Goal: Task Accomplishment & Management: Manage account settings

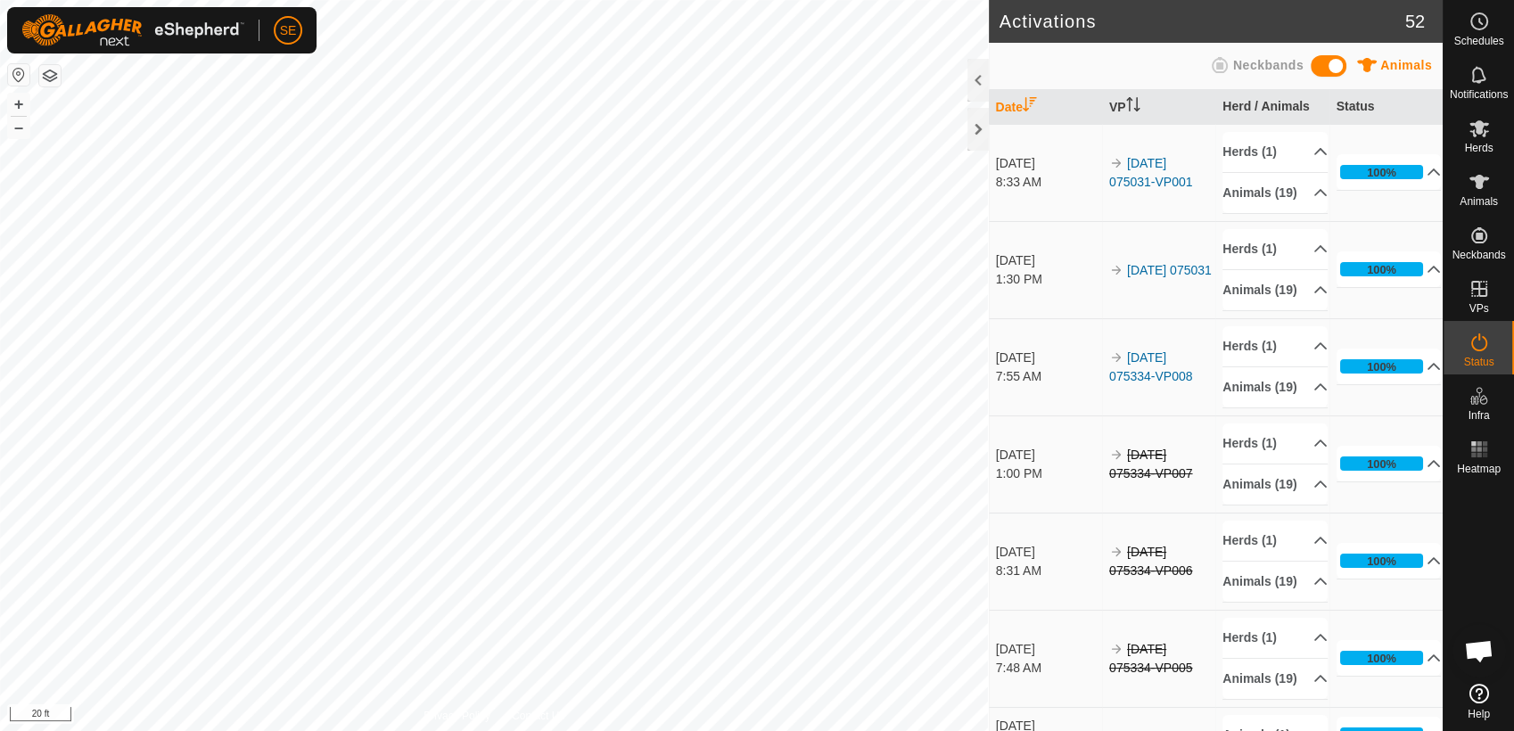
scroll to position [975, 0]
click at [1467, 38] on span "Schedules" at bounding box center [1478, 41] width 50 height 11
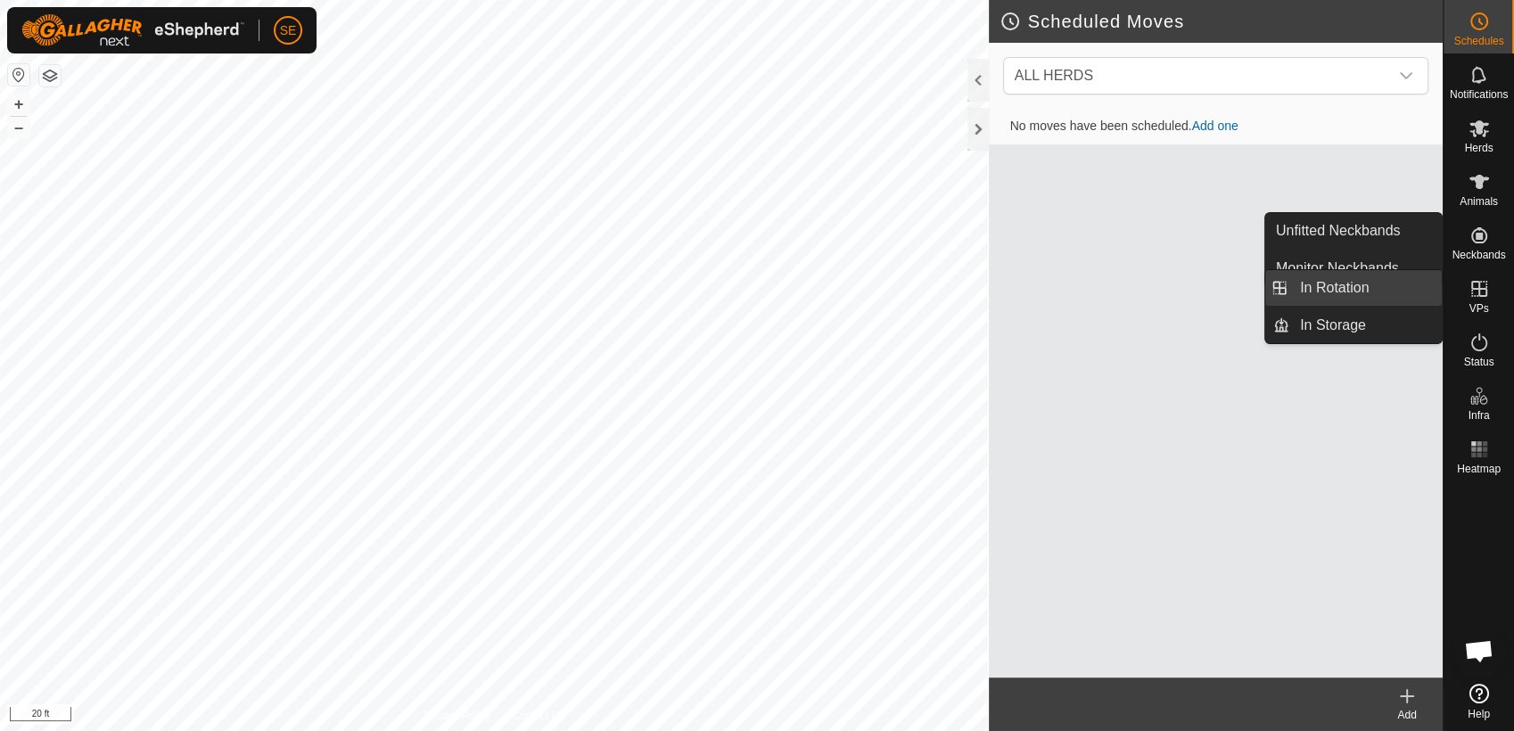
click at [1377, 284] on link "In Rotation" at bounding box center [1365, 288] width 152 height 36
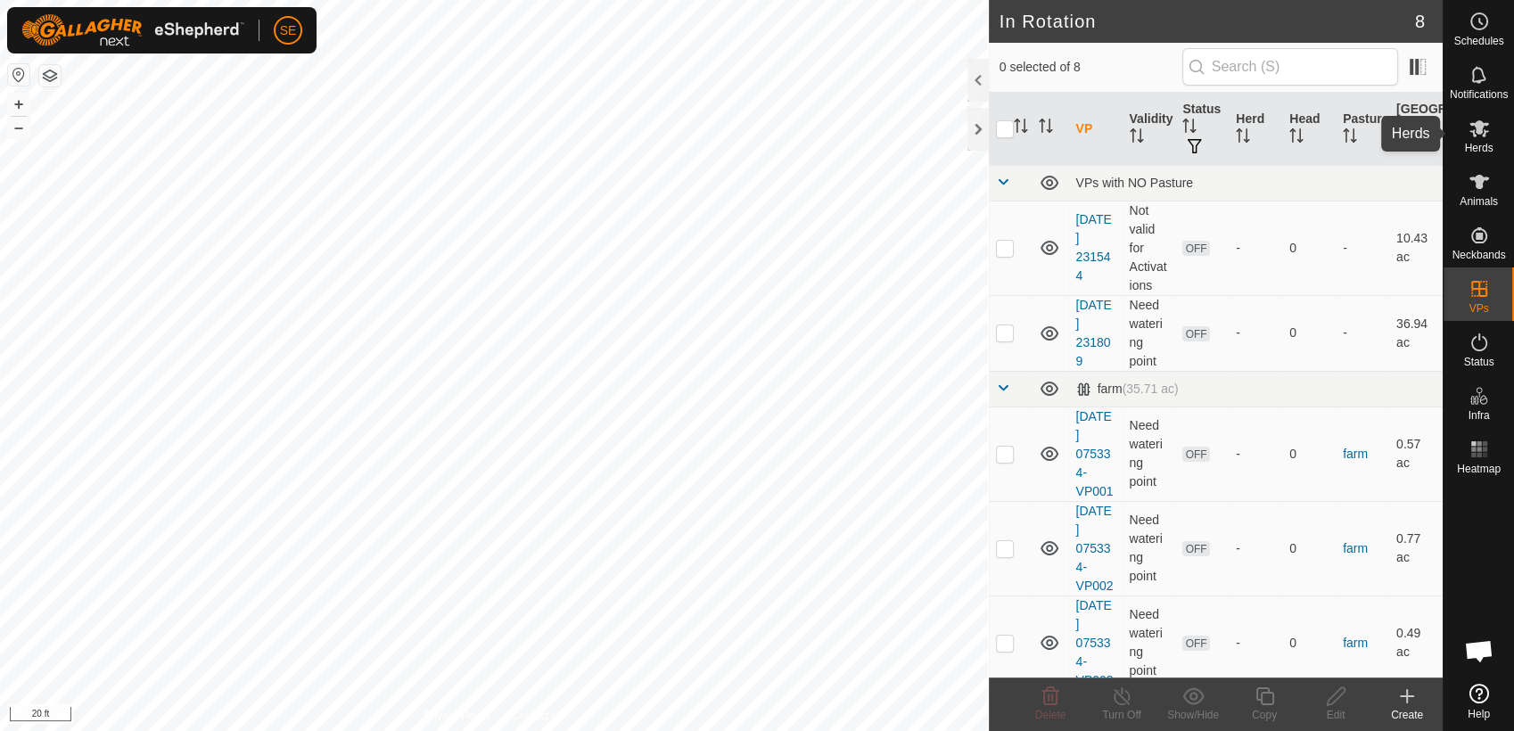
click at [1479, 136] on icon at bounding box center [1478, 128] width 21 height 21
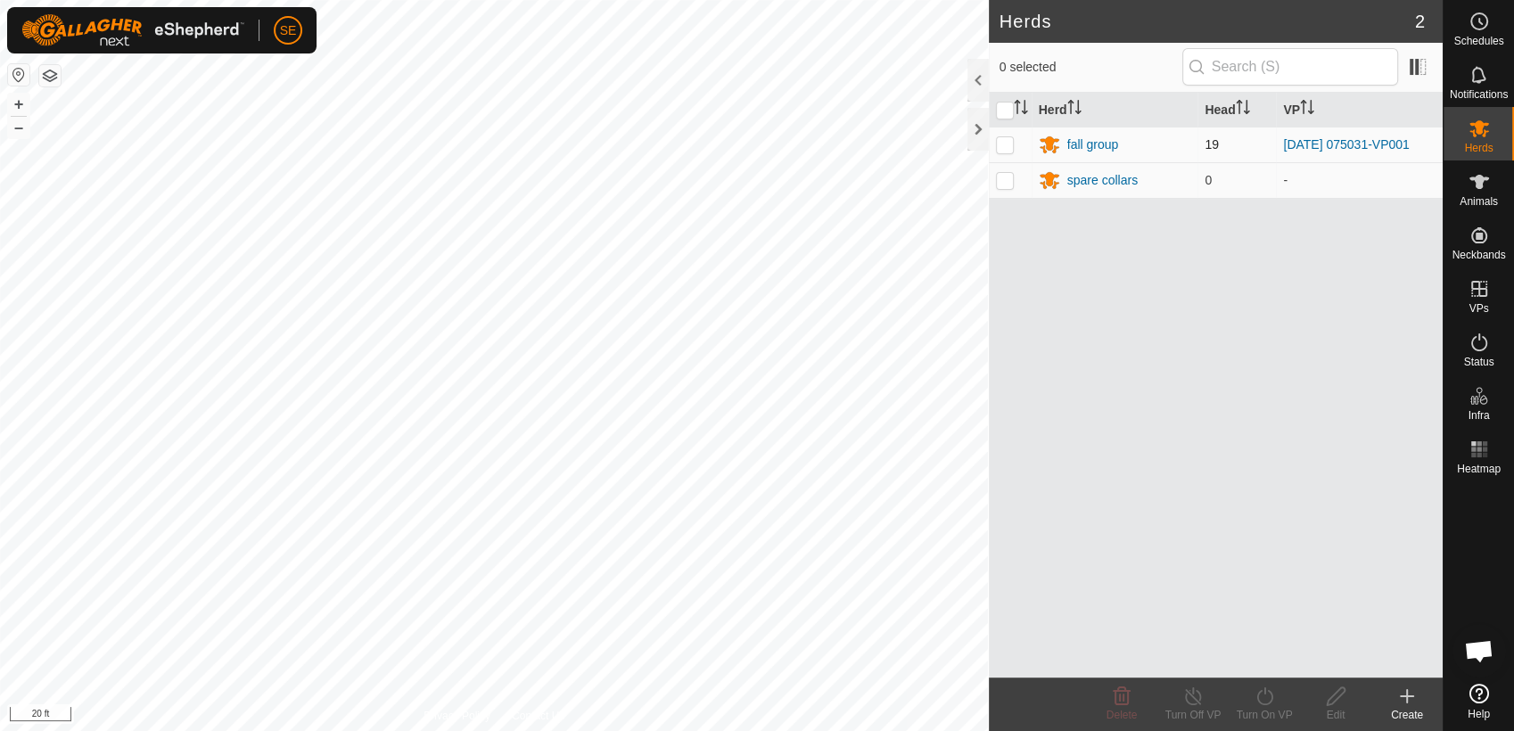
click at [1013, 142] on p-checkbox at bounding box center [1005, 144] width 18 height 14
checkbox input "true"
click at [1268, 703] on icon at bounding box center [1264, 696] width 16 height 18
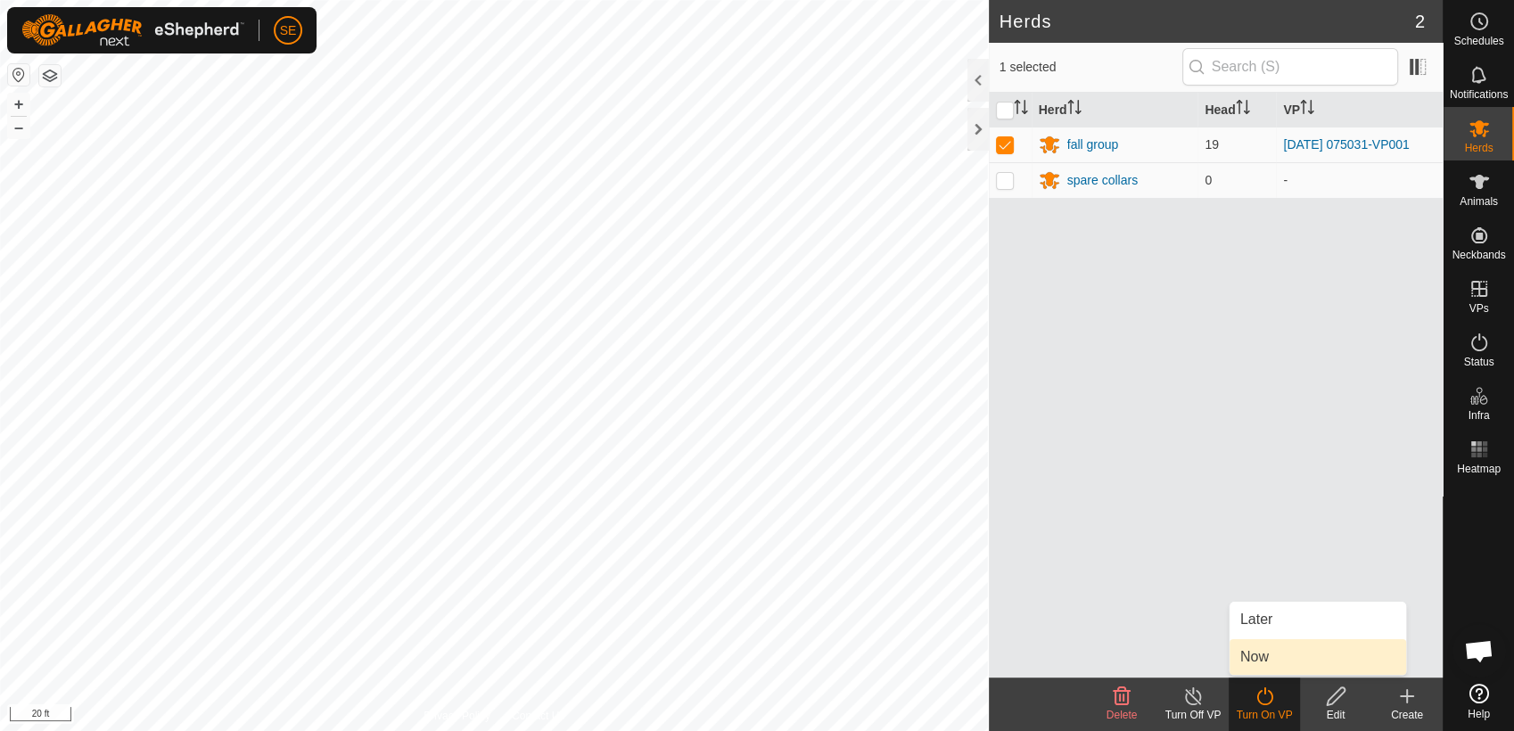
click at [1256, 651] on link "Now" at bounding box center [1317, 657] width 177 height 36
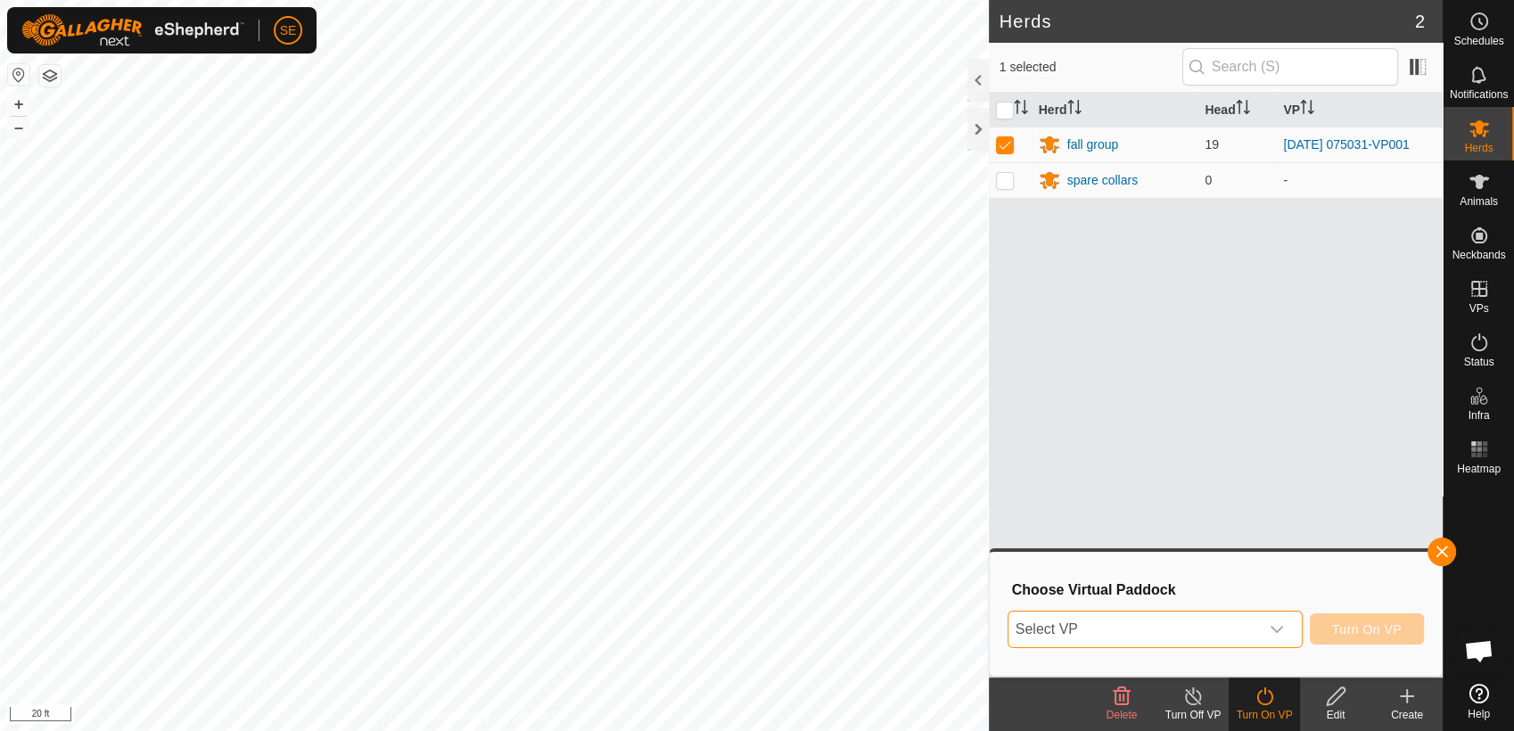
click at [1155, 623] on span "Select VP" at bounding box center [1133, 630] width 251 height 36
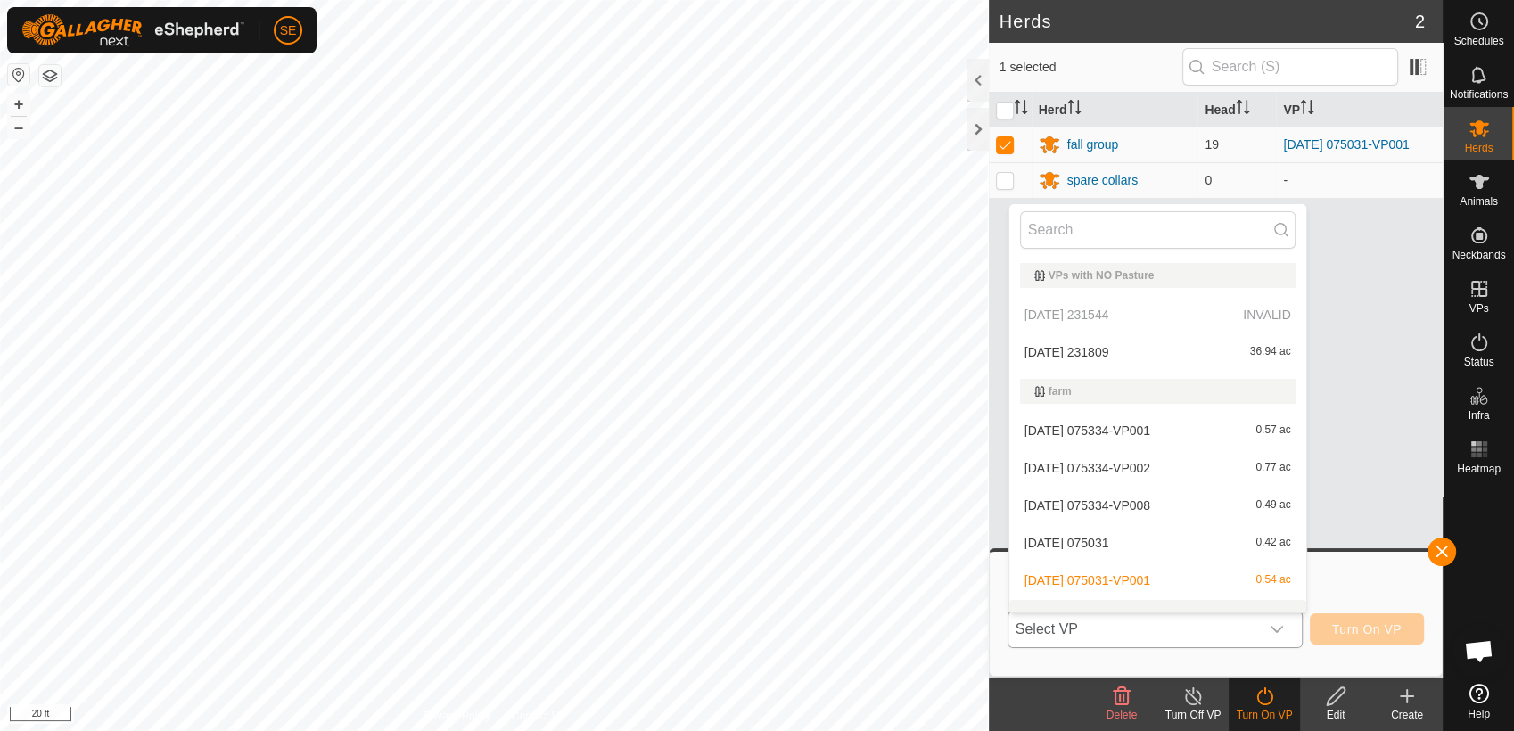
scroll to position [22, 0]
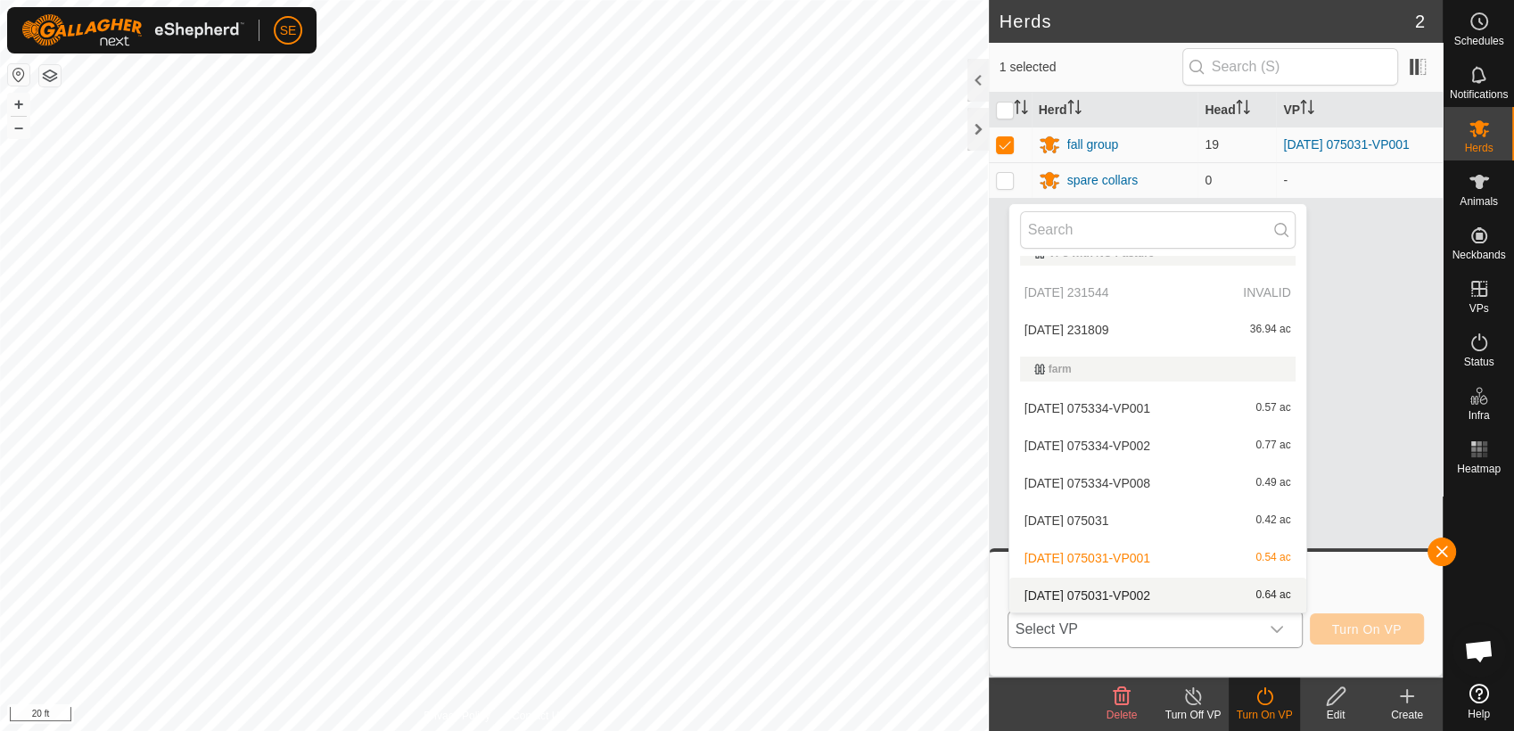
click at [1167, 590] on li "[DATE] 075031-VP002 0.64 ac" at bounding box center [1157, 596] width 297 height 36
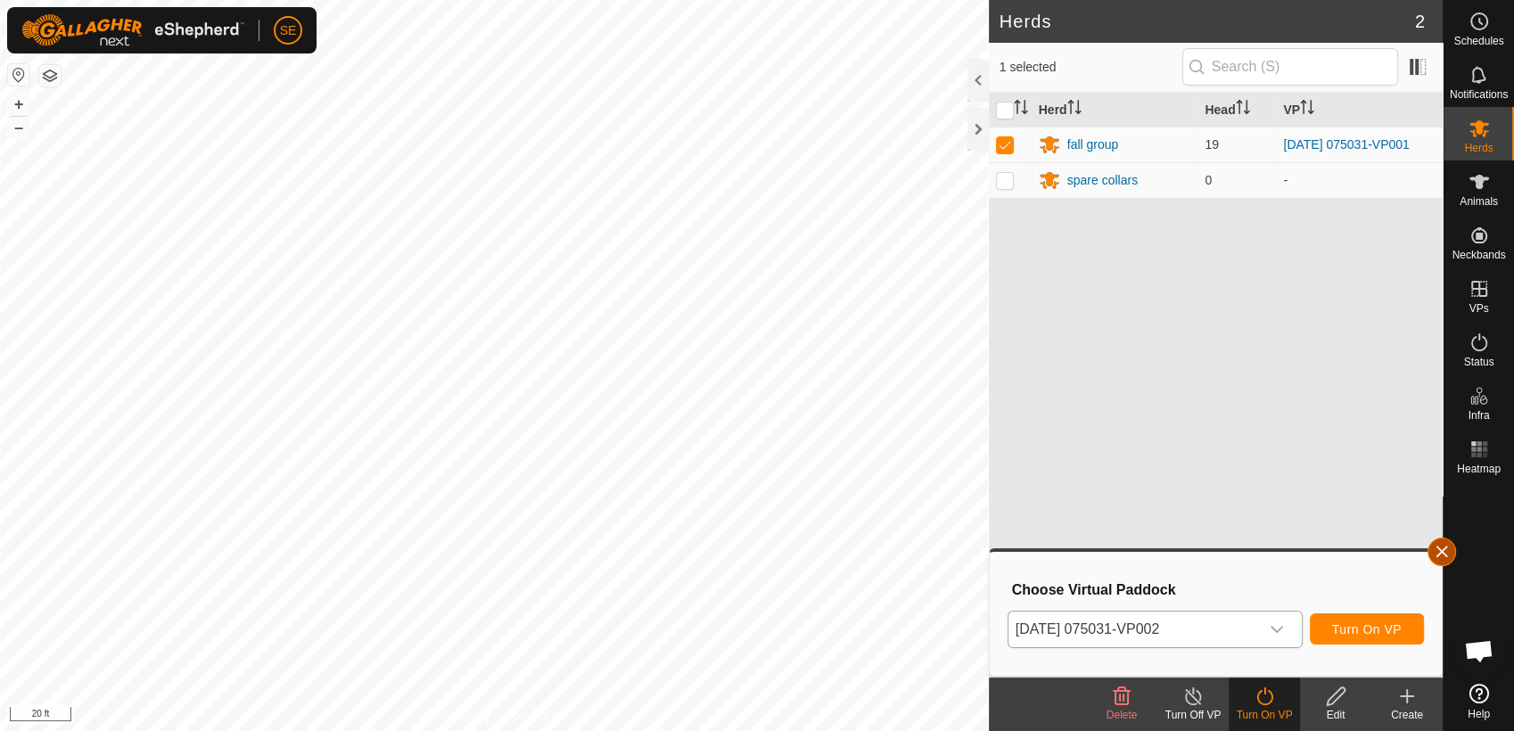
click at [1451, 544] on button "button" at bounding box center [1441, 552] width 29 height 29
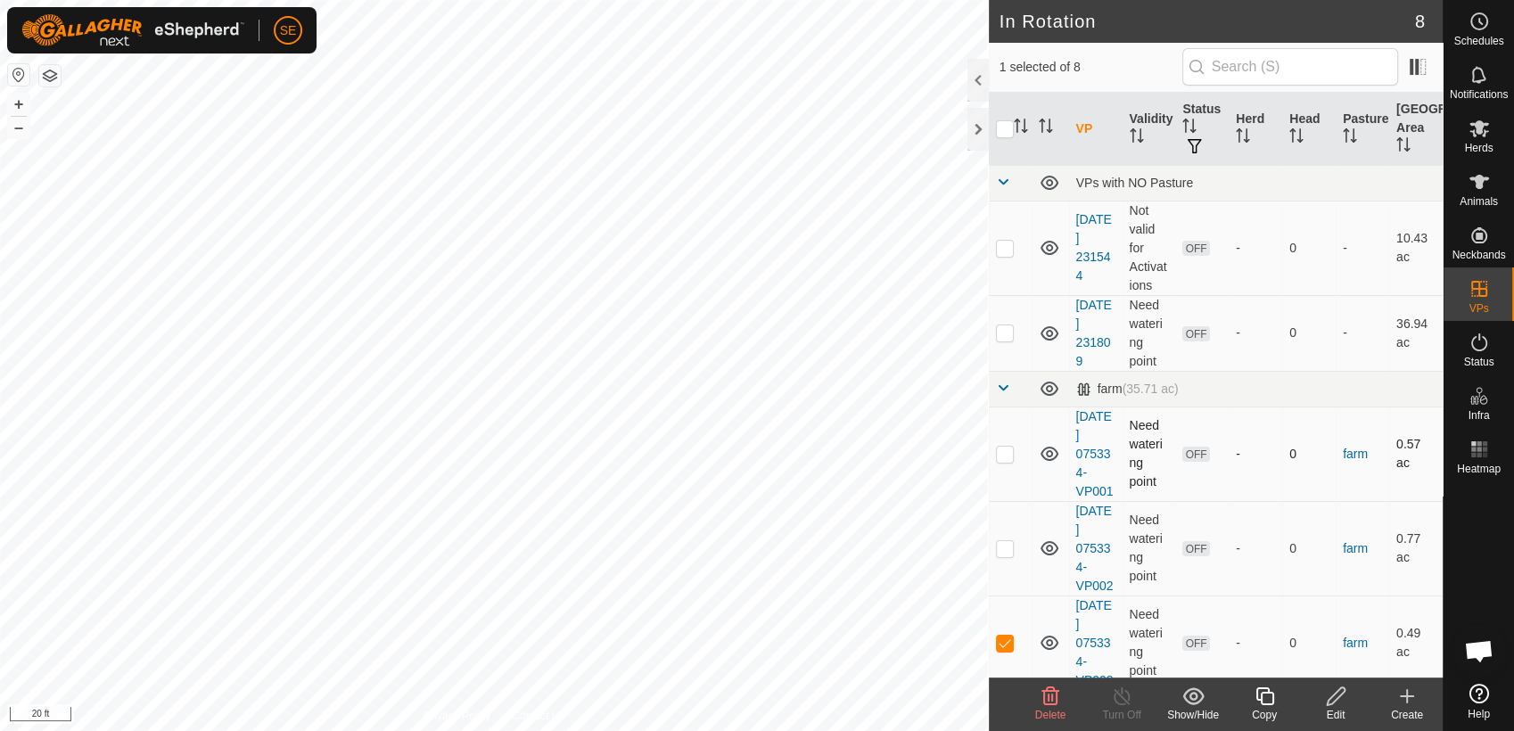
checkbox input "false"
checkbox input "true"
click at [1333, 704] on icon at bounding box center [1336, 696] width 22 height 21
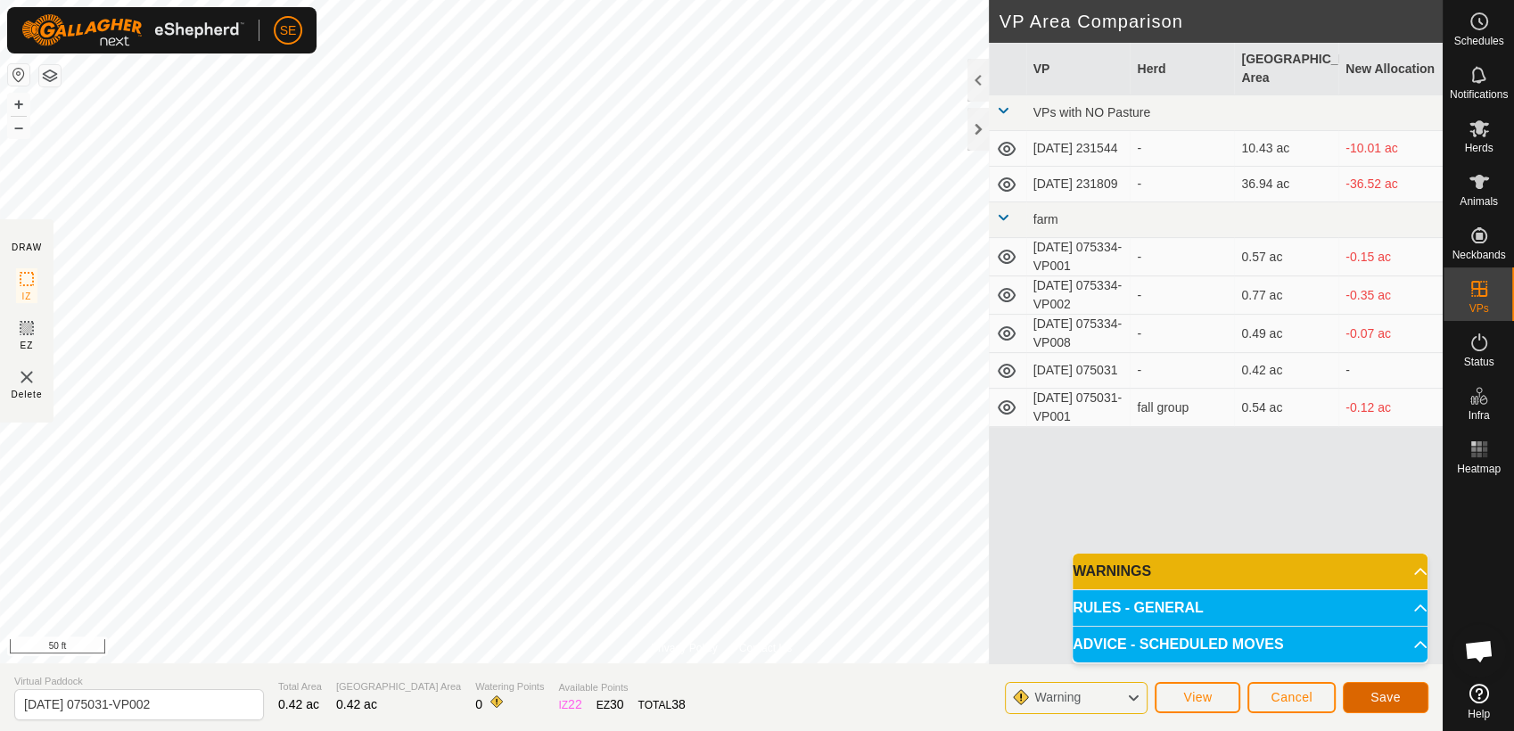
click at [1398, 695] on span "Save" at bounding box center [1385, 697] width 30 height 14
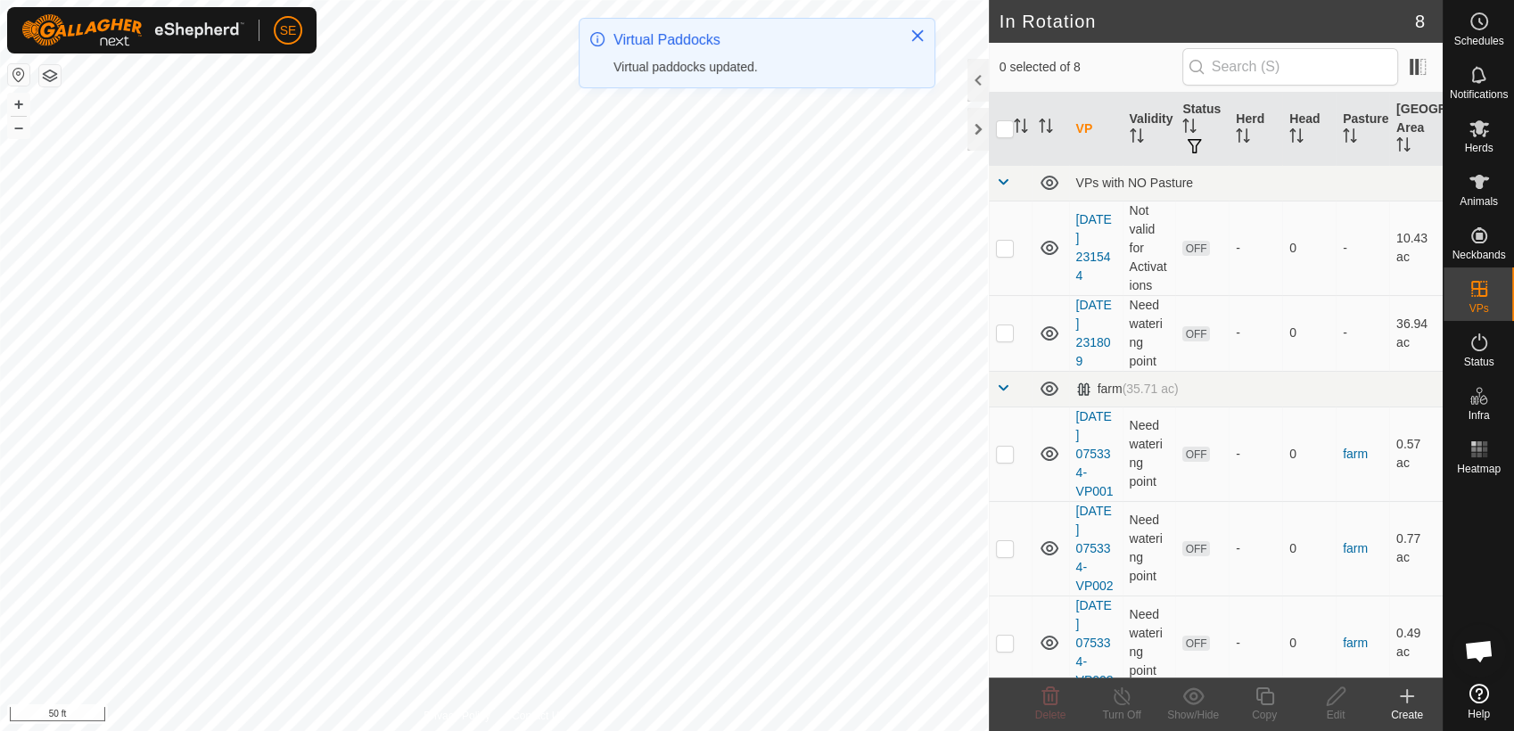
checkbox input "true"
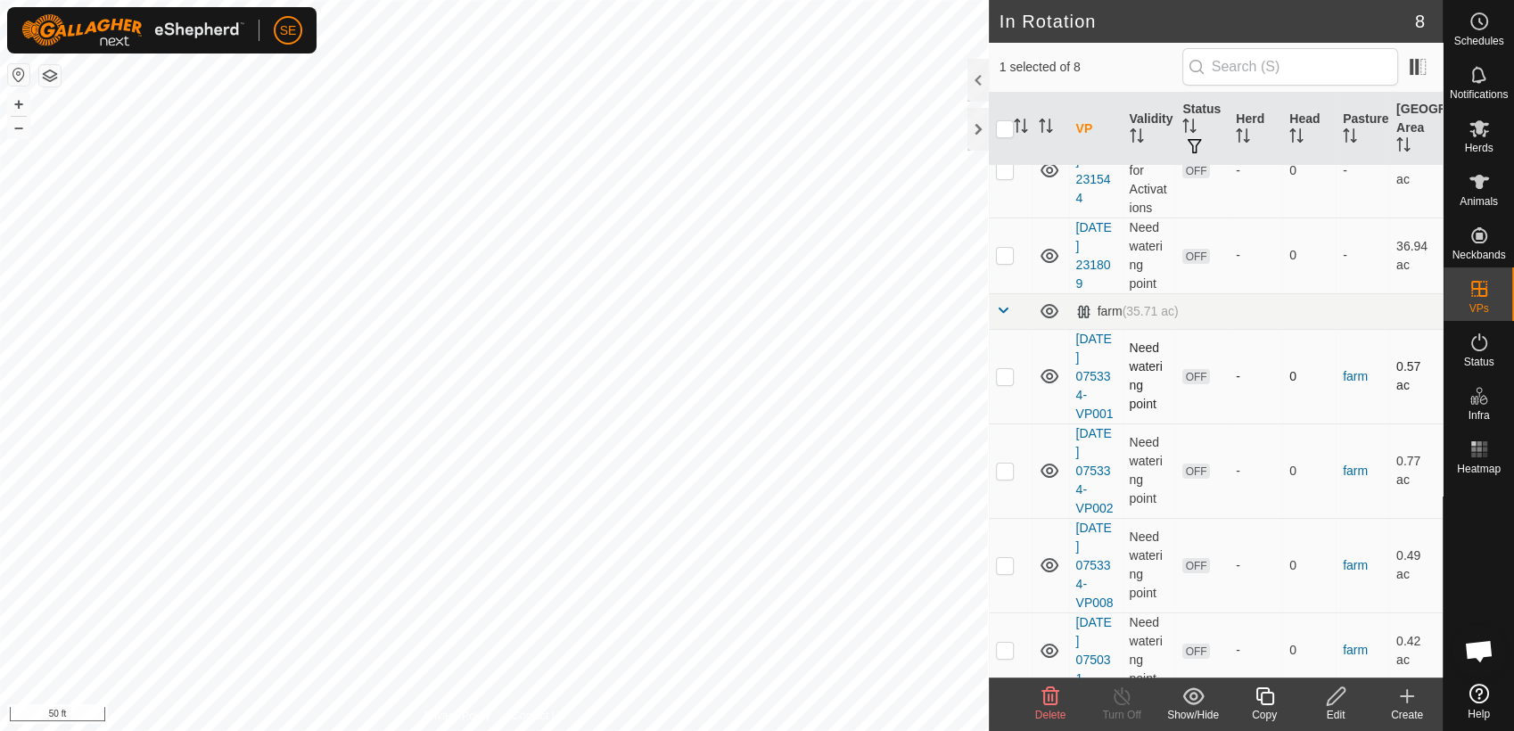
scroll to position [275, 0]
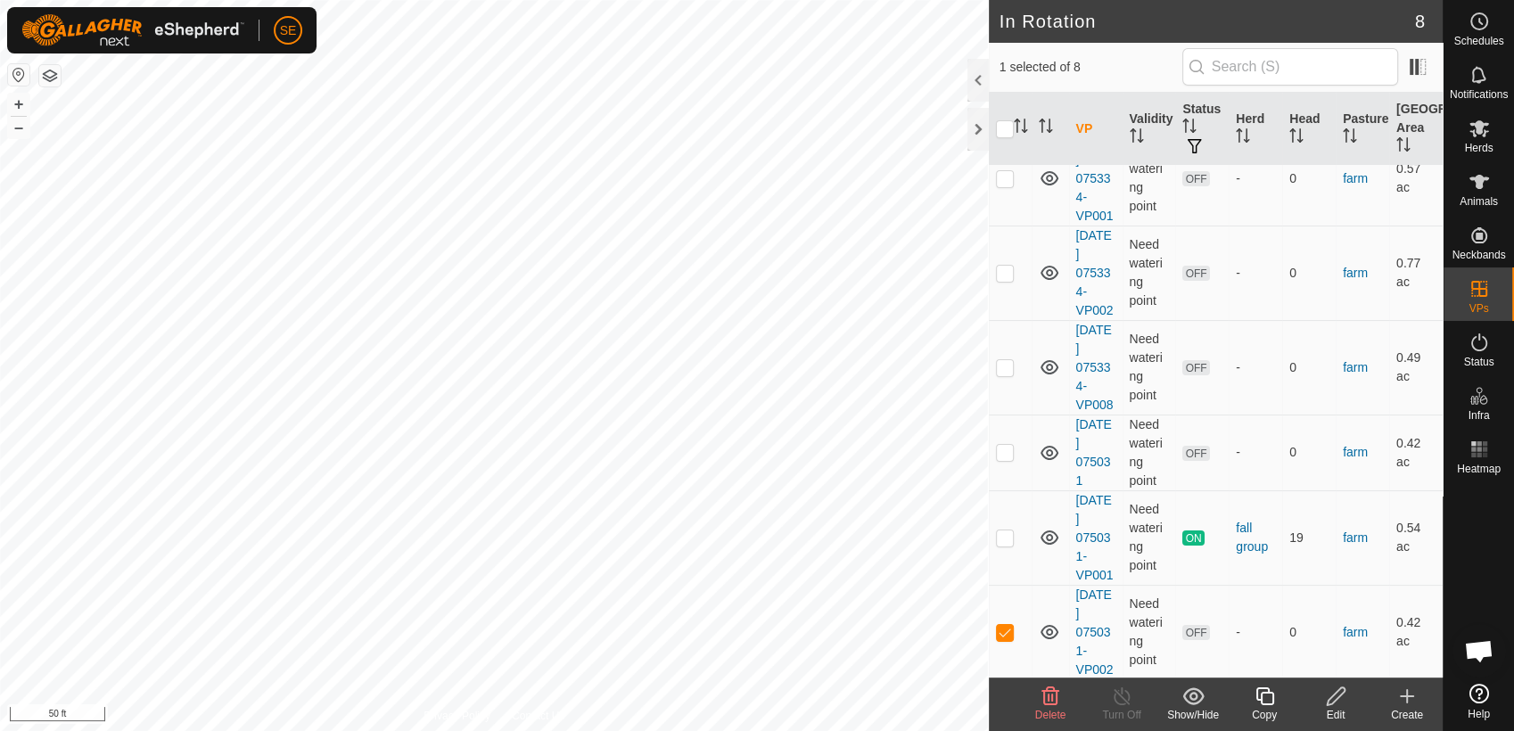
click at [1341, 693] on icon at bounding box center [1336, 696] width 22 height 21
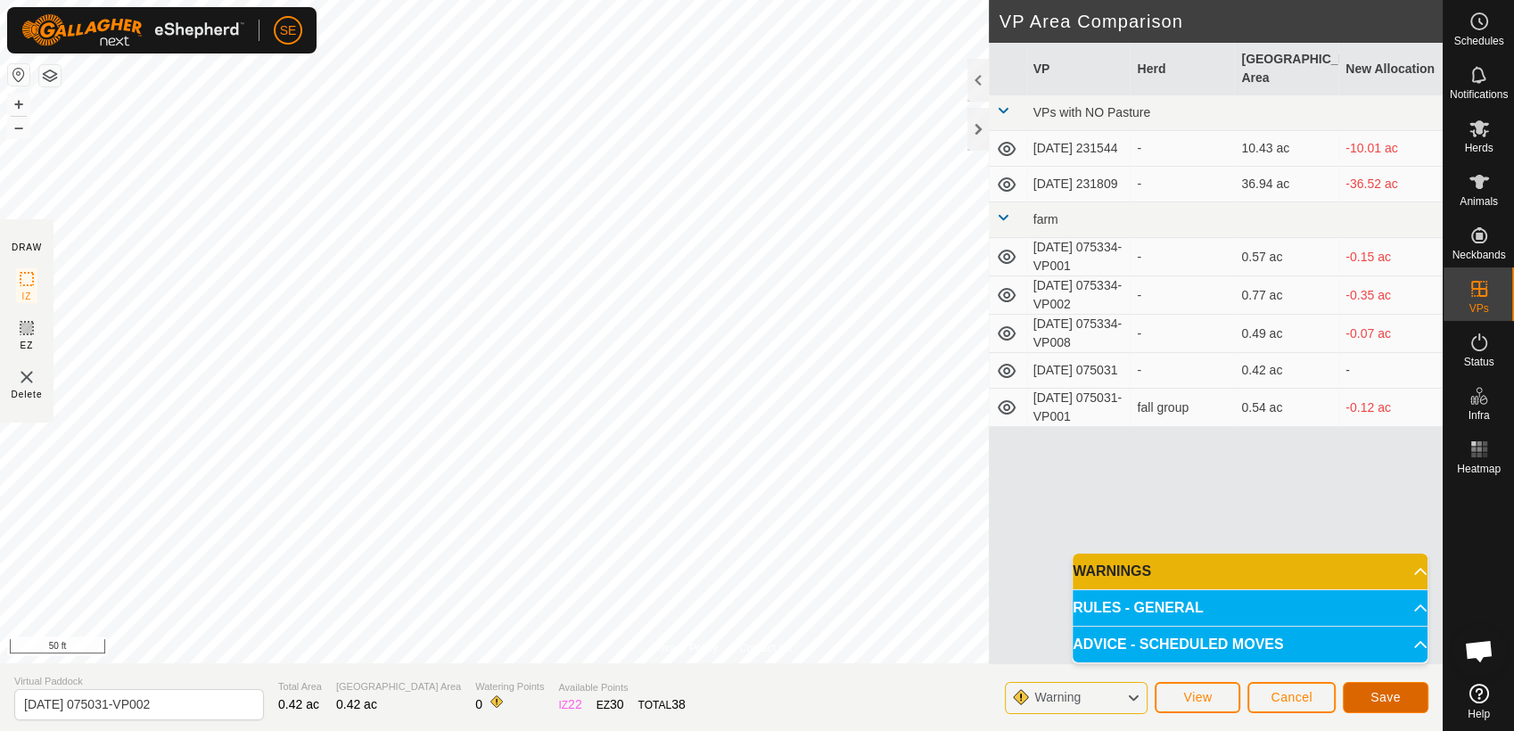
click at [1385, 702] on span "Save" at bounding box center [1385, 697] width 30 height 14
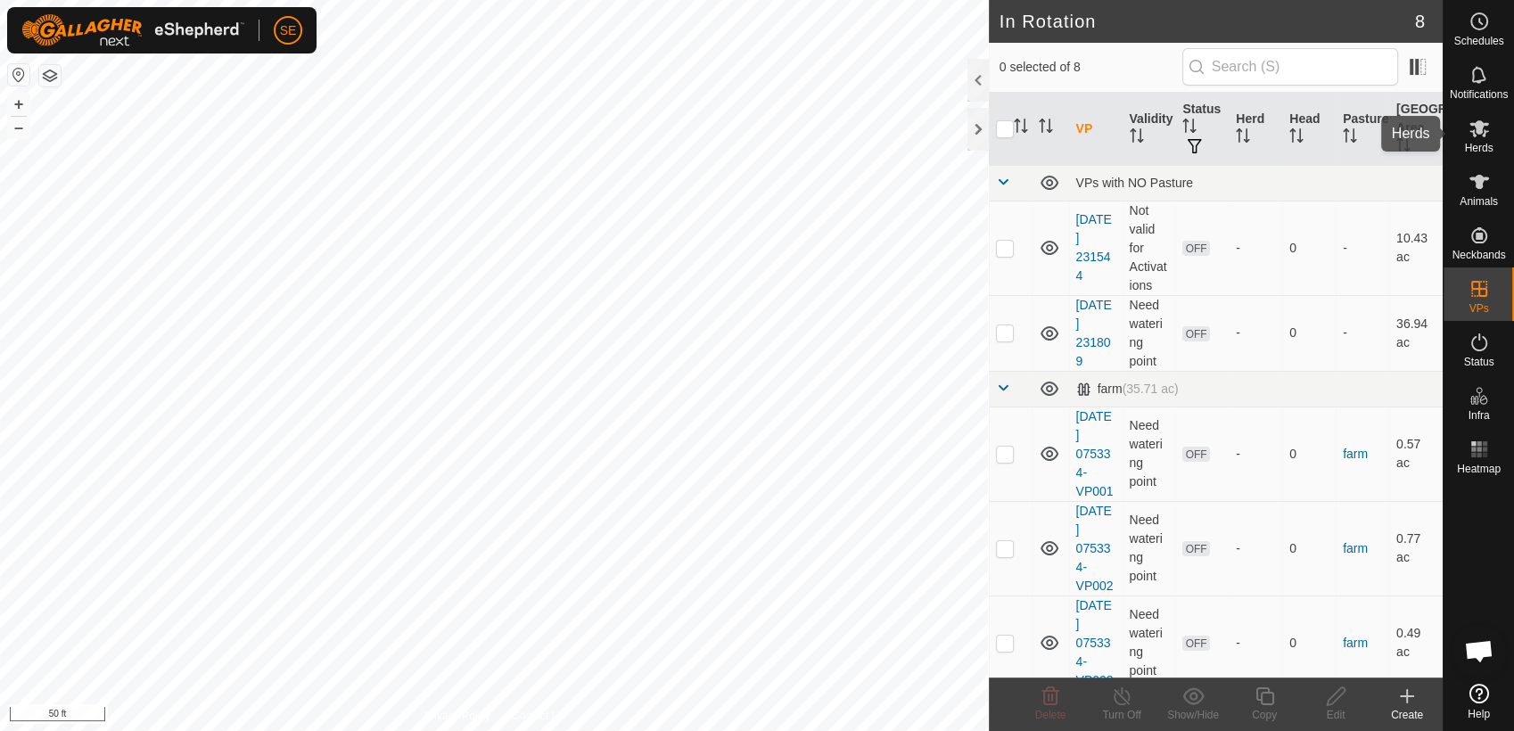
click at [1484, 143] on span "Herds" at bounding box center [1478, 148] width 29 height 11
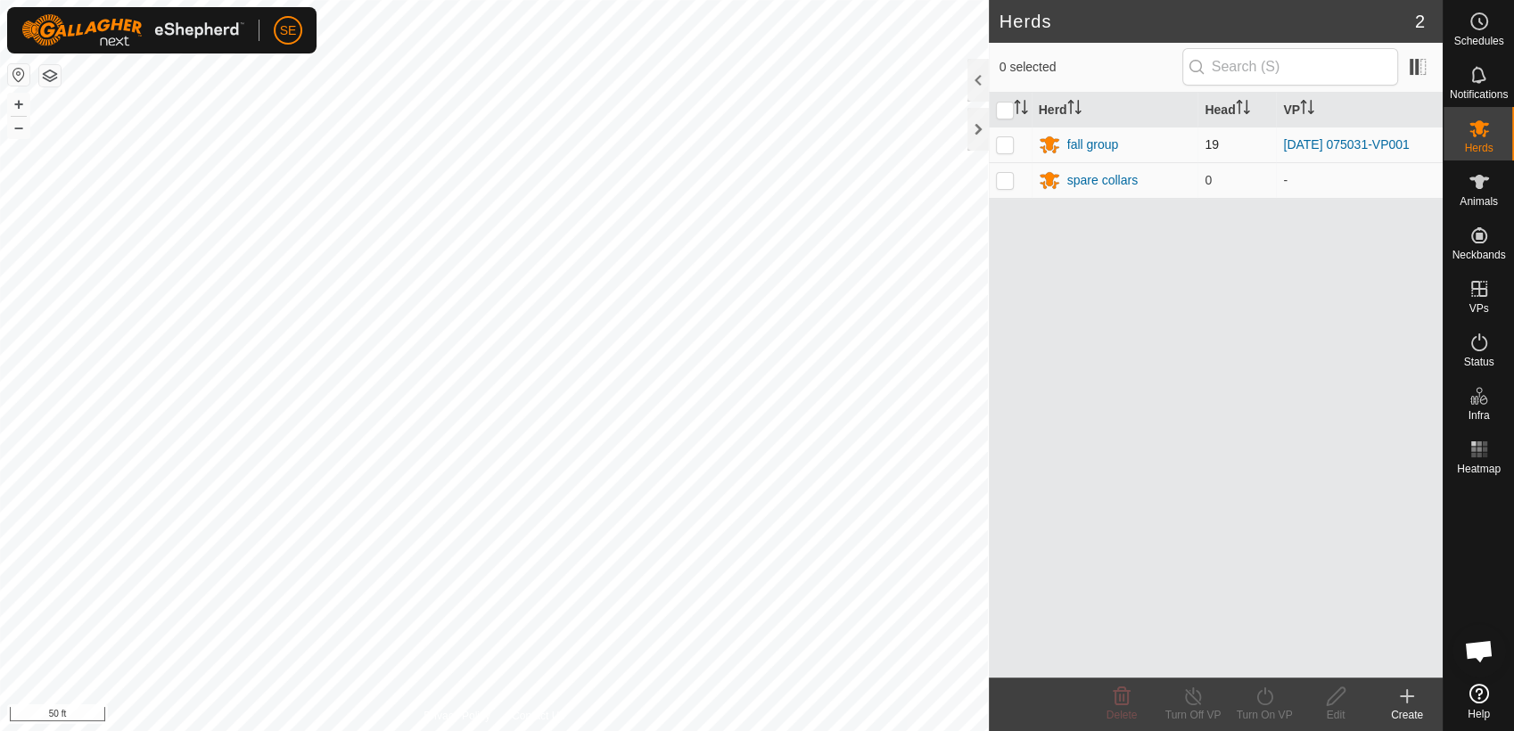
click at [1006, 142] on p-checkbox at bounding box center [1005, 144] width 18 height 14
checkbox input "true"
click at [1262, 705] on icon at bounding box center [1265, 696] width 22 height 21
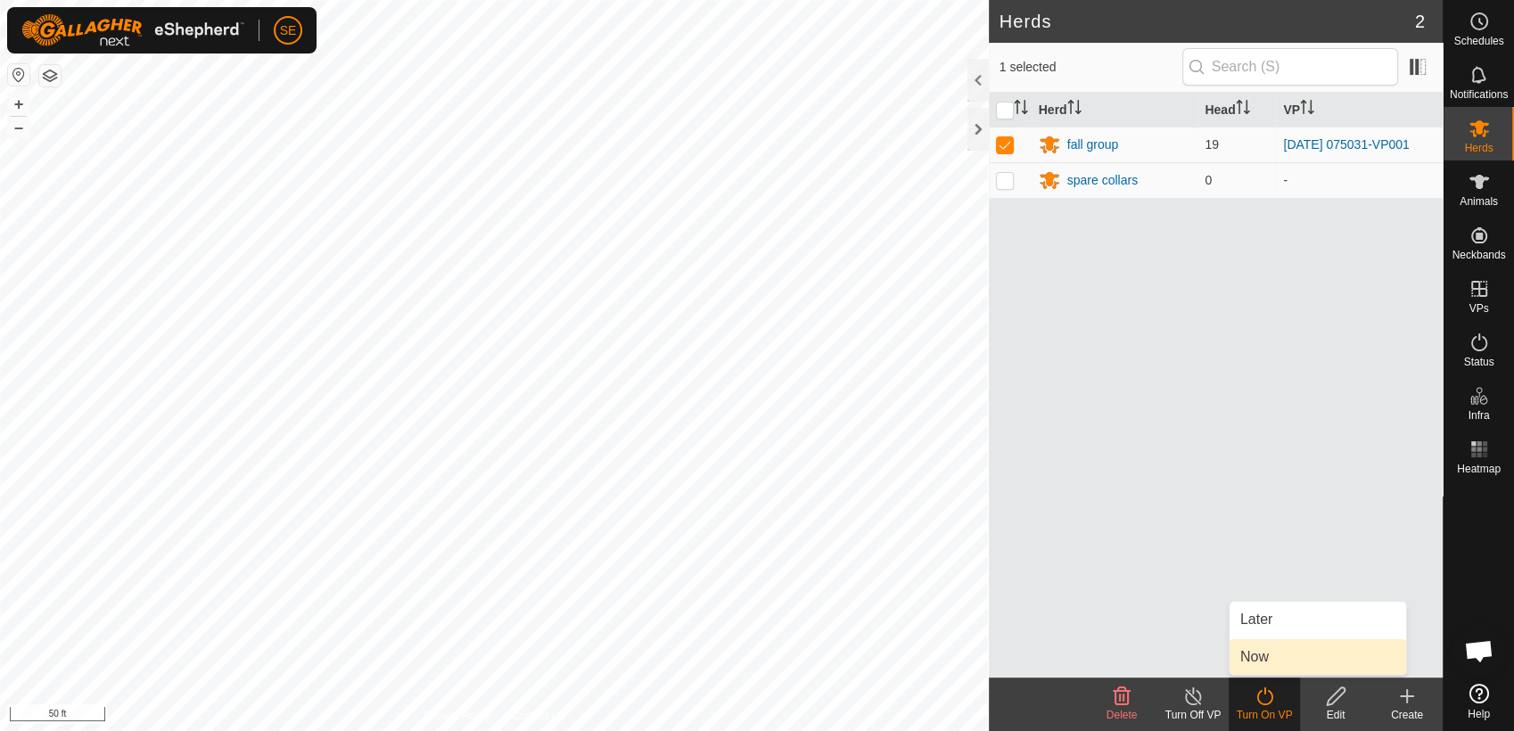
click at [1270, 658] on link "Now" at bounding box center [1317, 657] width 177 height 36
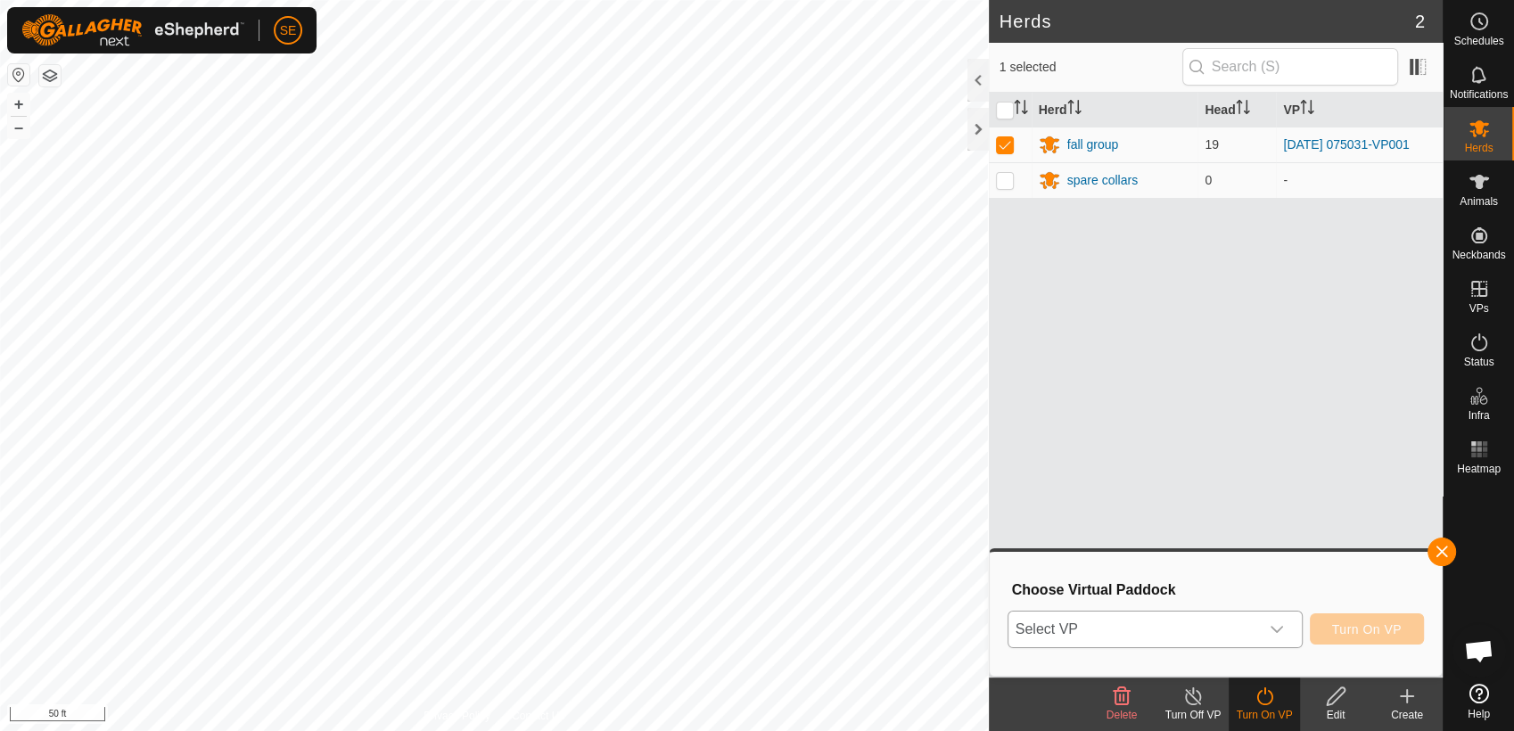
click at [1213, 628] on span "Select VP" at bounding box center [1133, 630] width 251 height 36
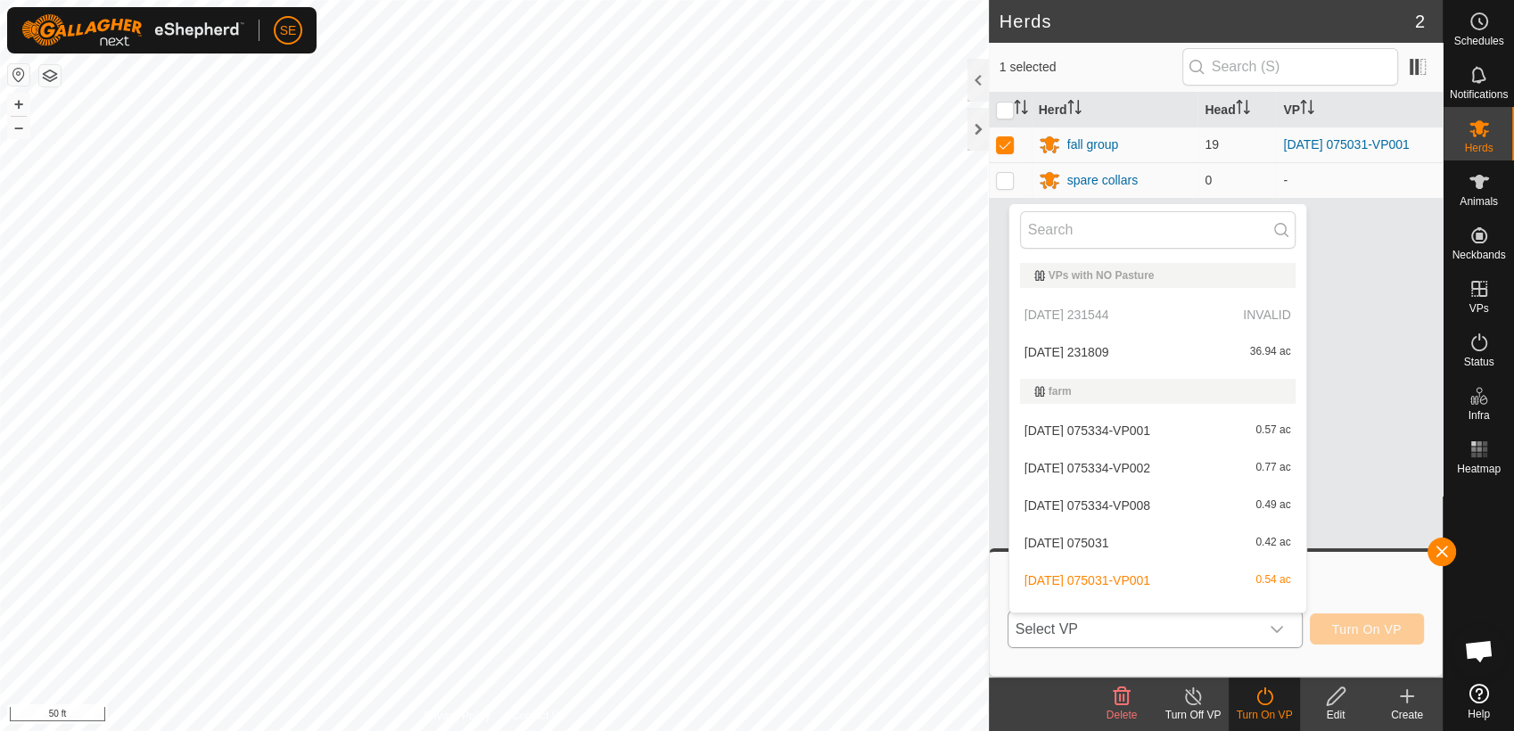
scroll to position [22, 0]
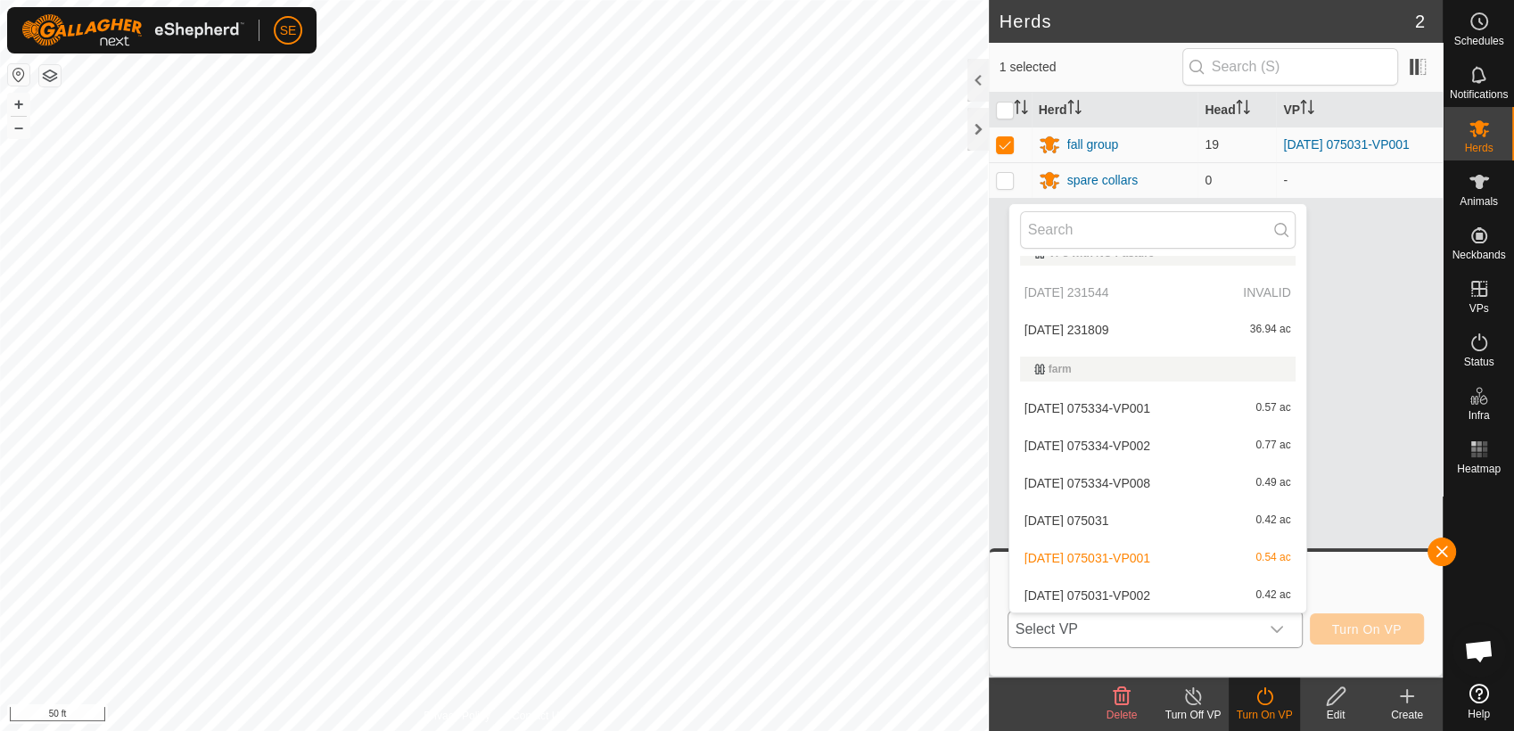
click at [1163, 596] on li "[DATE] 075031-VP002 0.42 ac" at bounding box center [1157, 596] width 297 height 36
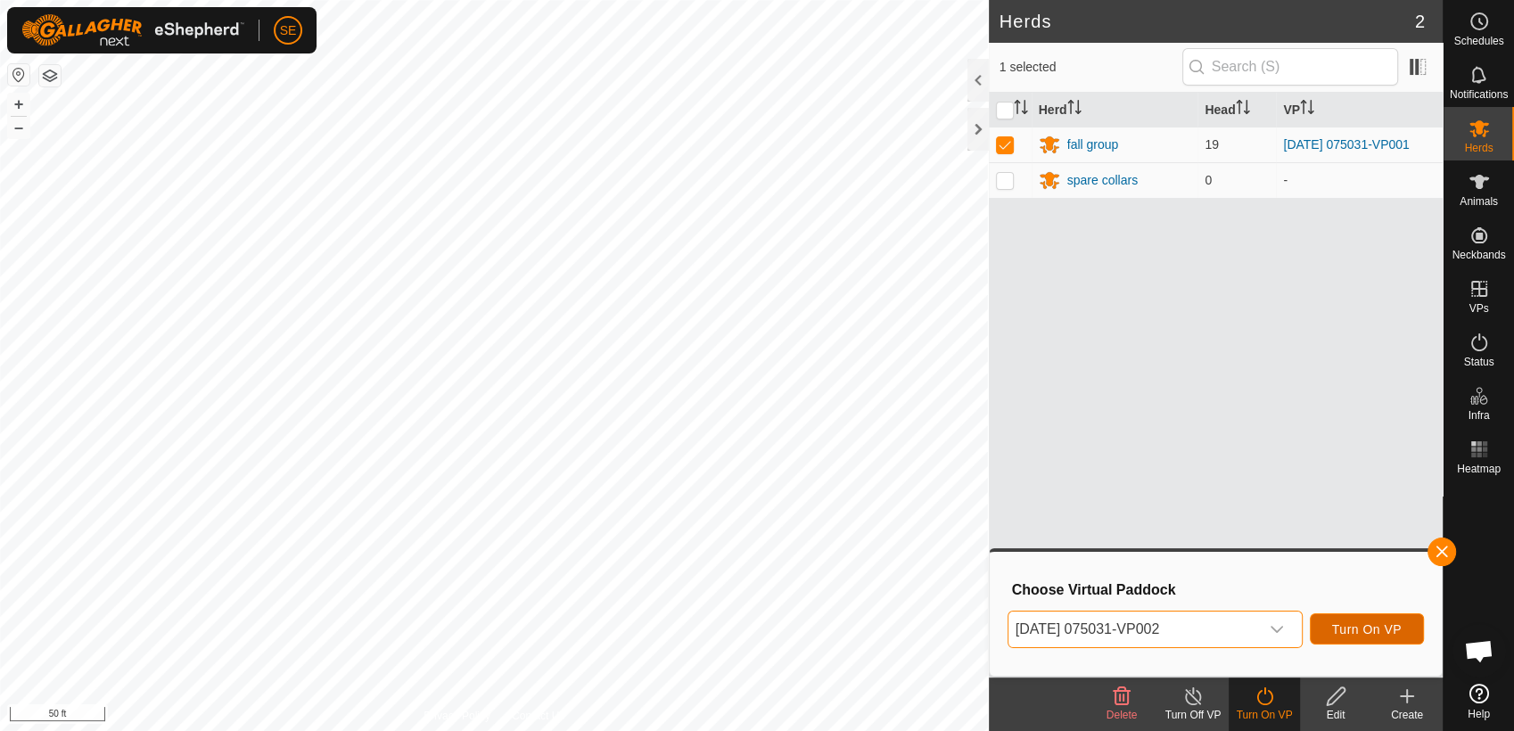
click at [1379, 628] on span "Turn On VP" at bounding box center [1367, 629] width 70 height 14
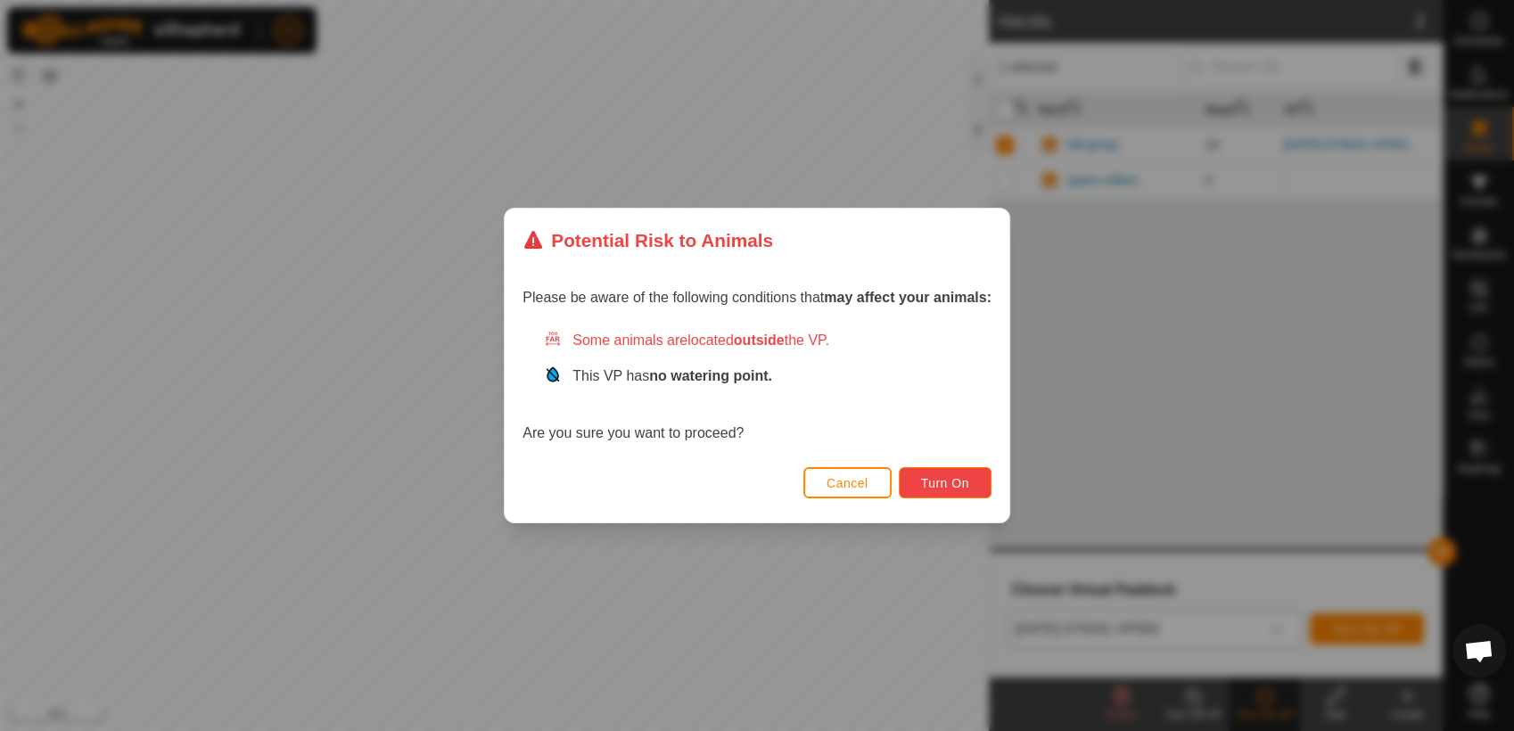
click at [965, 474] on button "Turn On" at bounding box center [945, 482] width 93 height 31
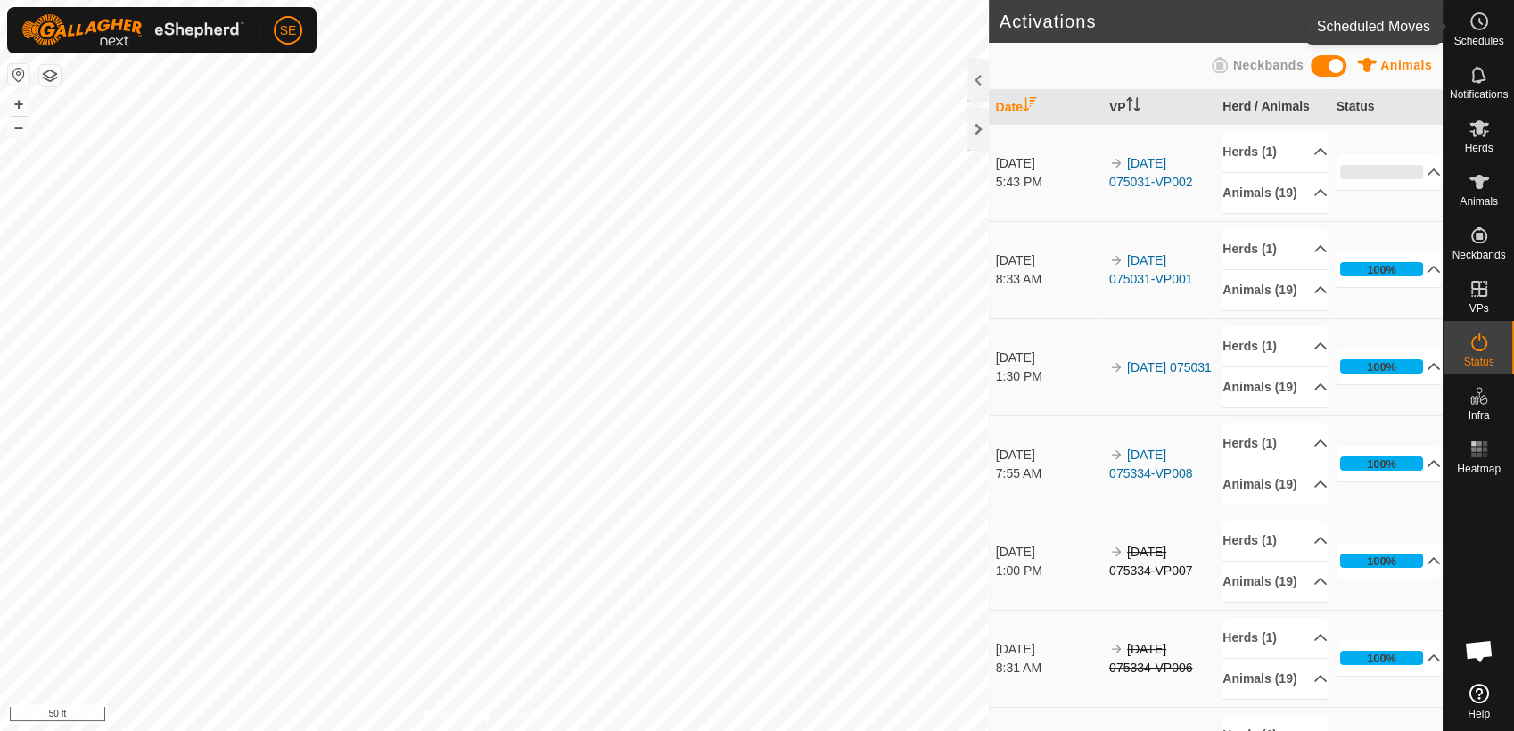
click at [1476, 23] on icon at bounding box center [1478, 21] width 21 height 21
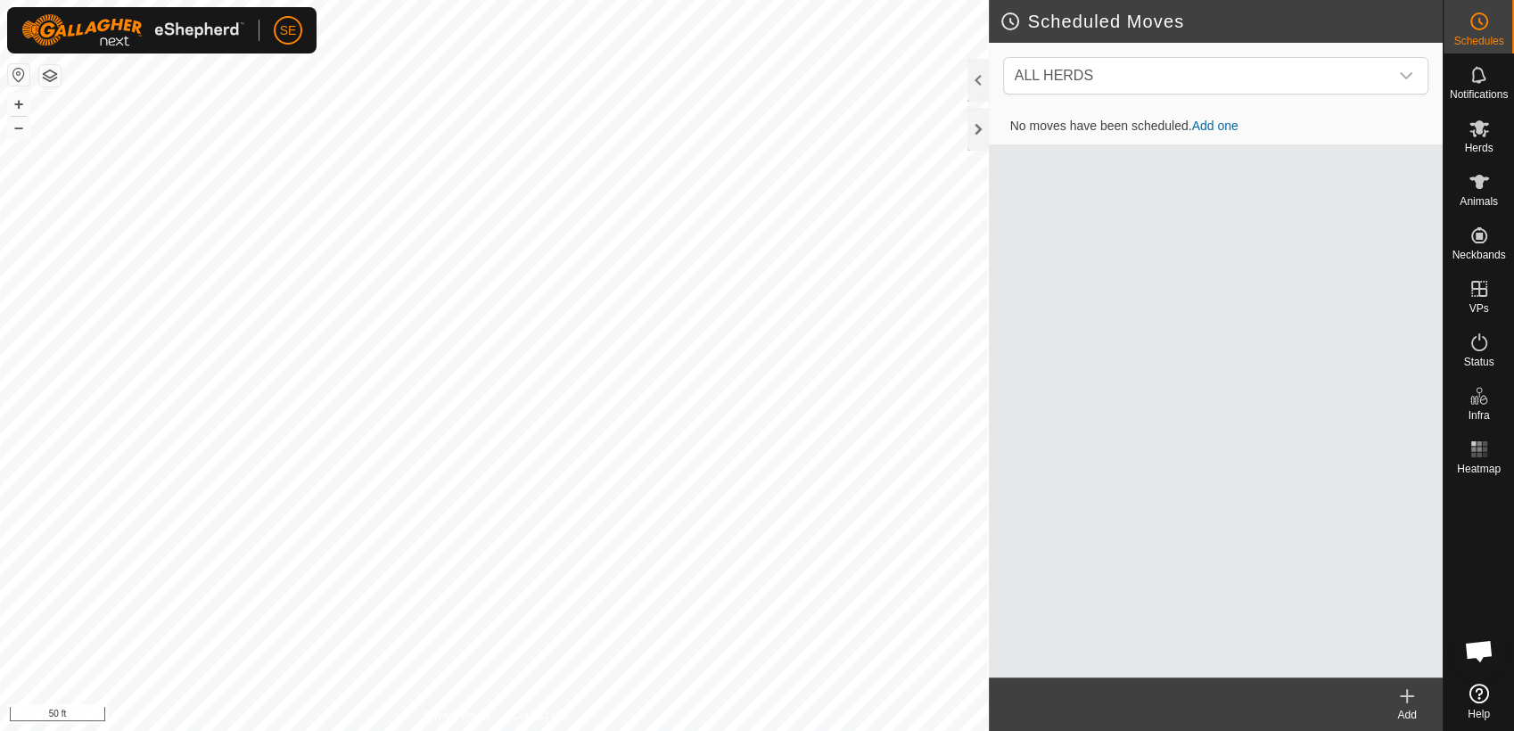
click at [1218, 127] on link "Add one" at bounding box center [1215, 126] width 46 height 14
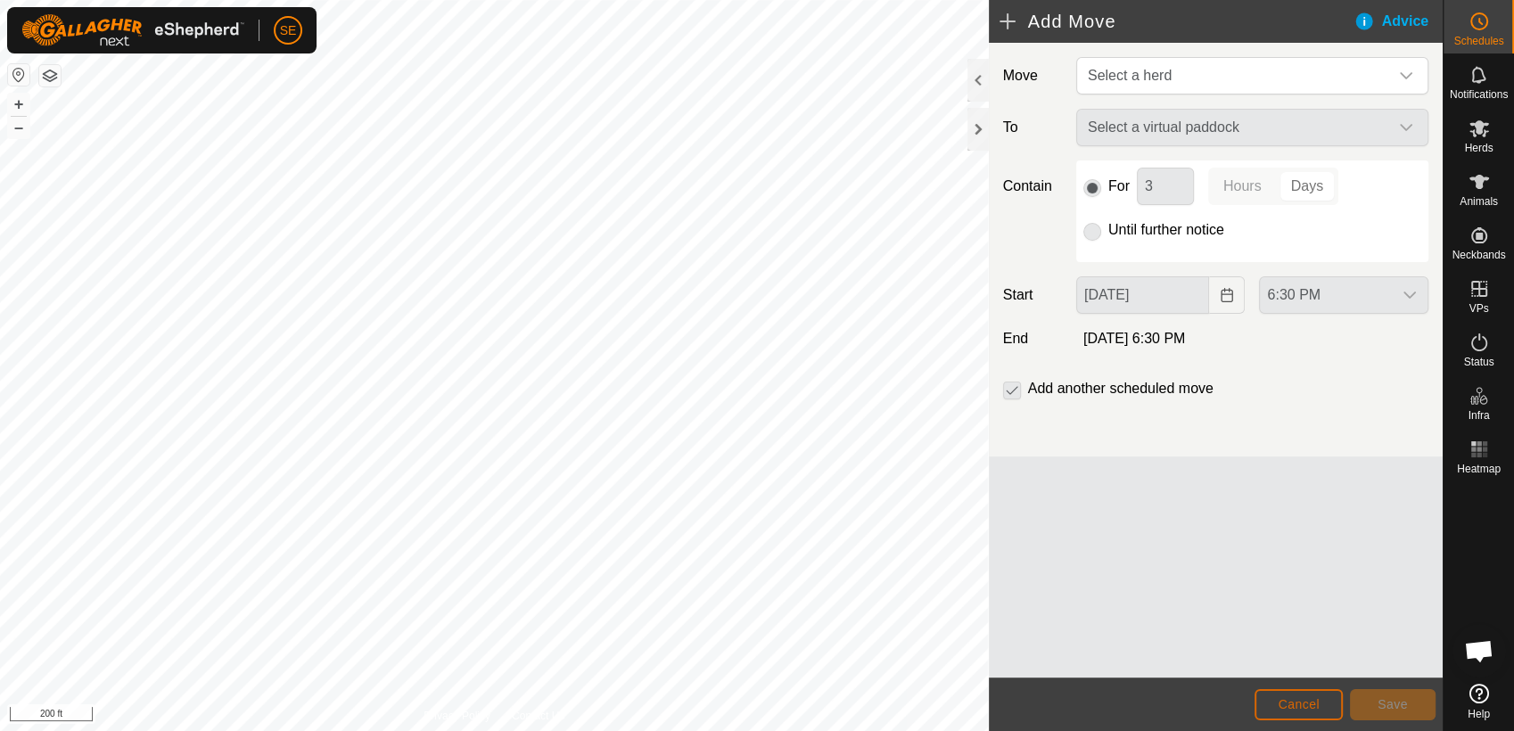
click at [1324, 695] on button "Cancel" at bounding box center [1298, 704] width 88 height 31
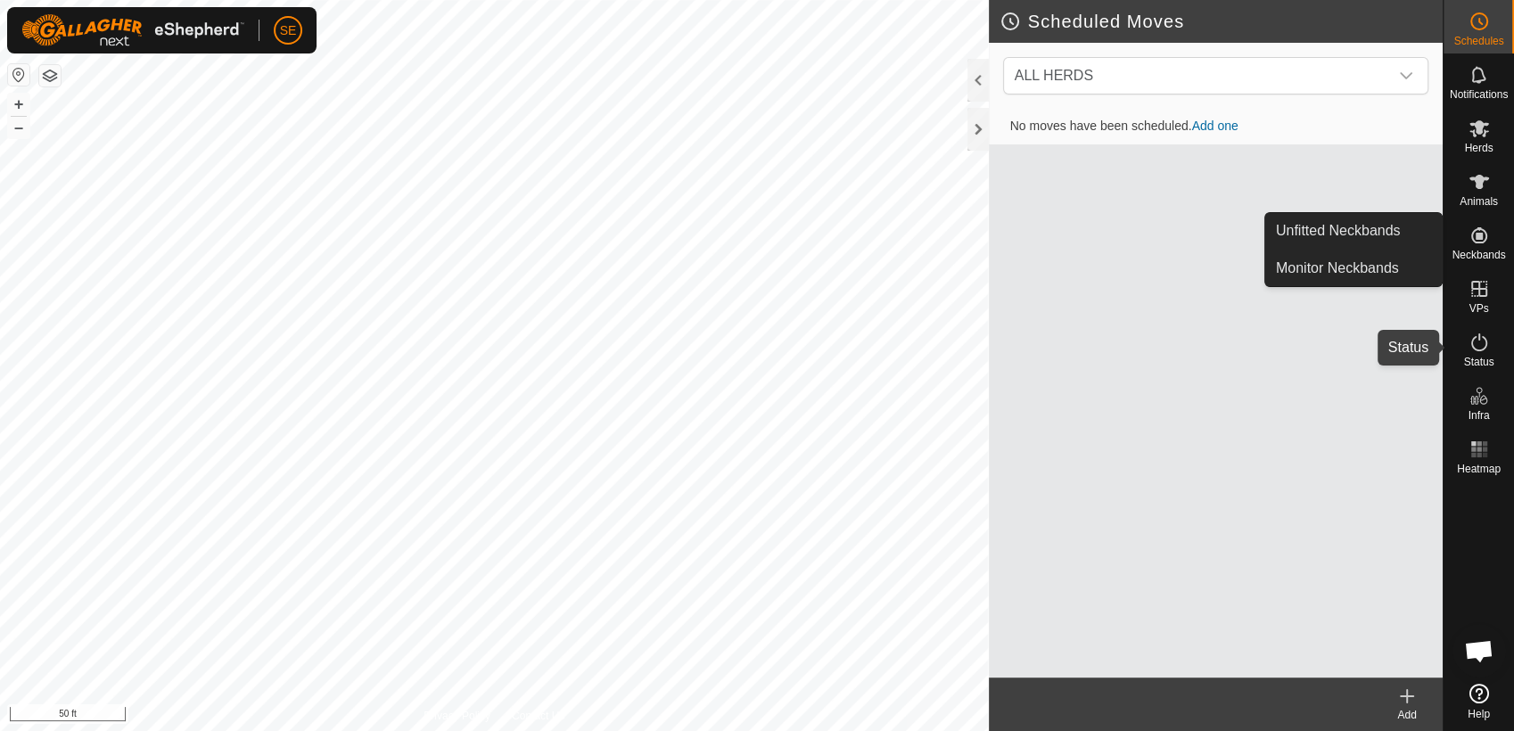
click at [1483, 345] on icon at bounding box center [1478, 342] width 21 height 21
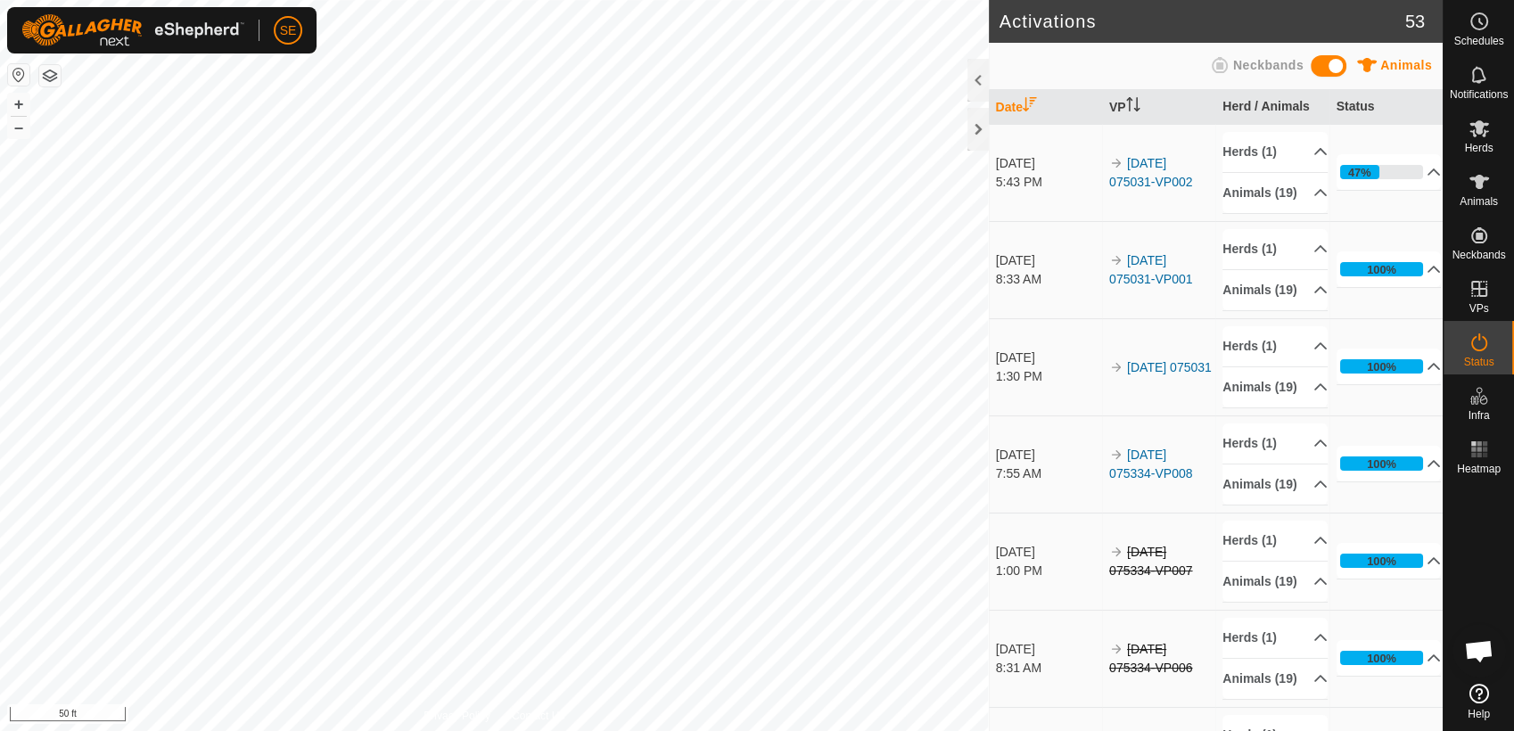
scroll to position [975, 0]
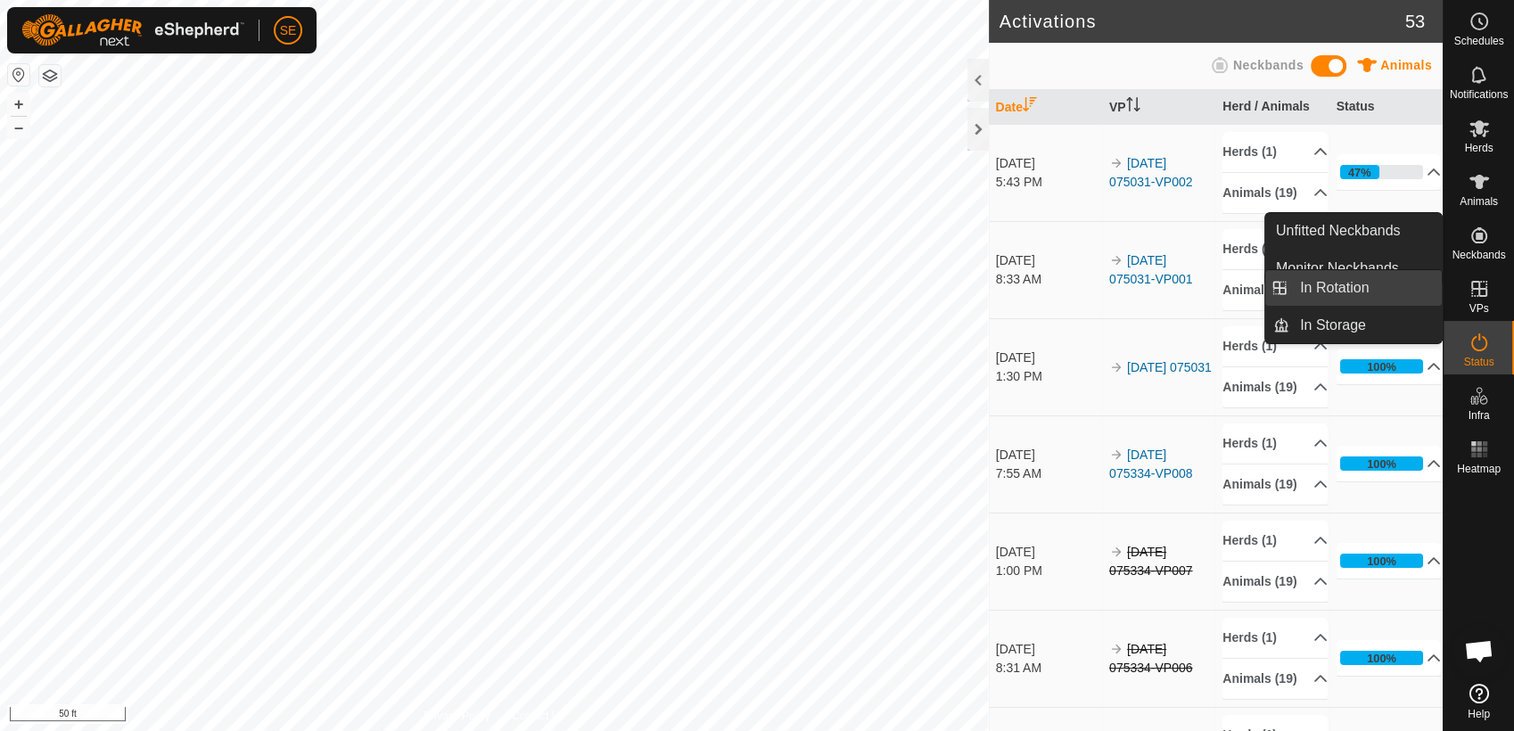
click at [1344, 290] on link "In Rotation" at bounding box center [1365, 288] width 152 height 36
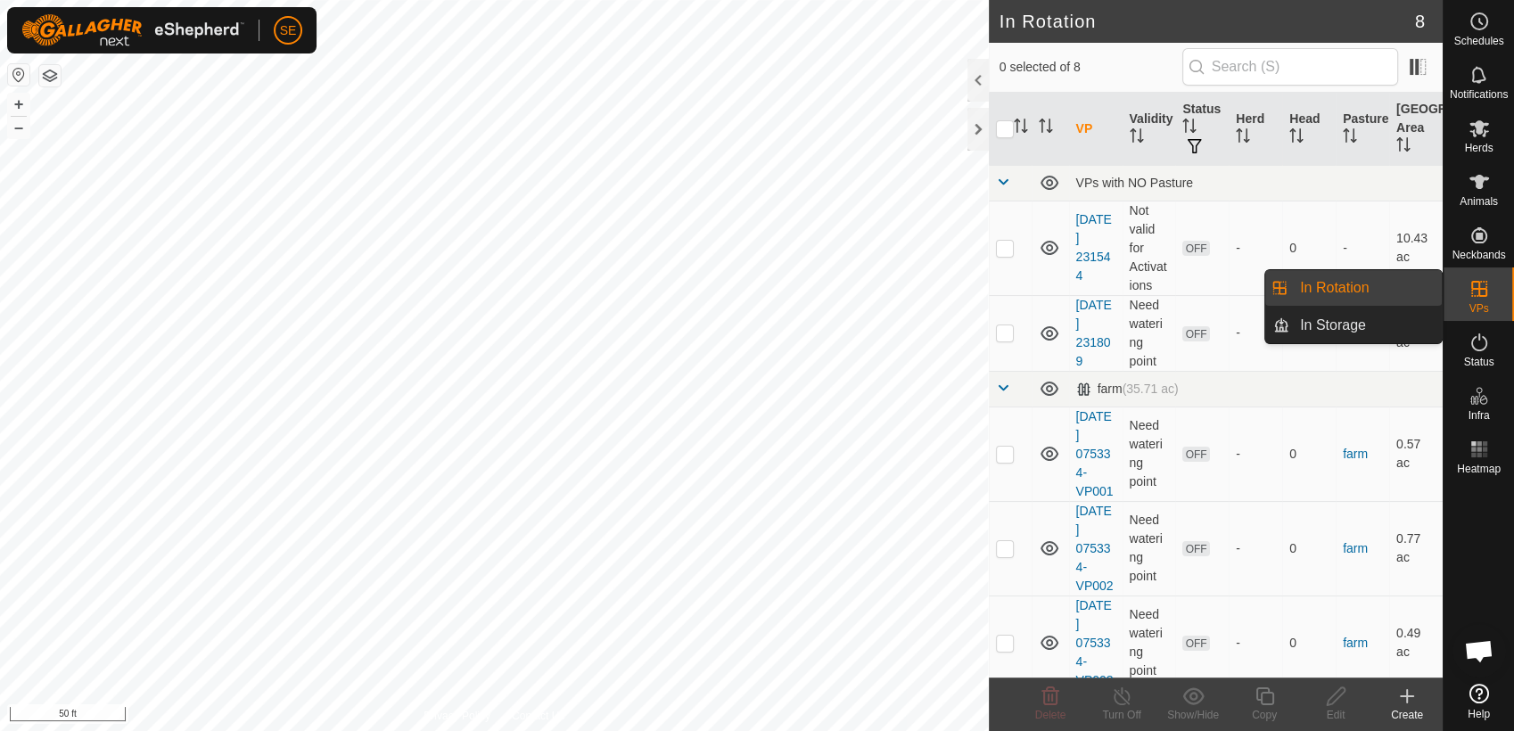
click at [1312, 282] on link "In Rotation" at bounding box center [1365, 288] width 152 height 36
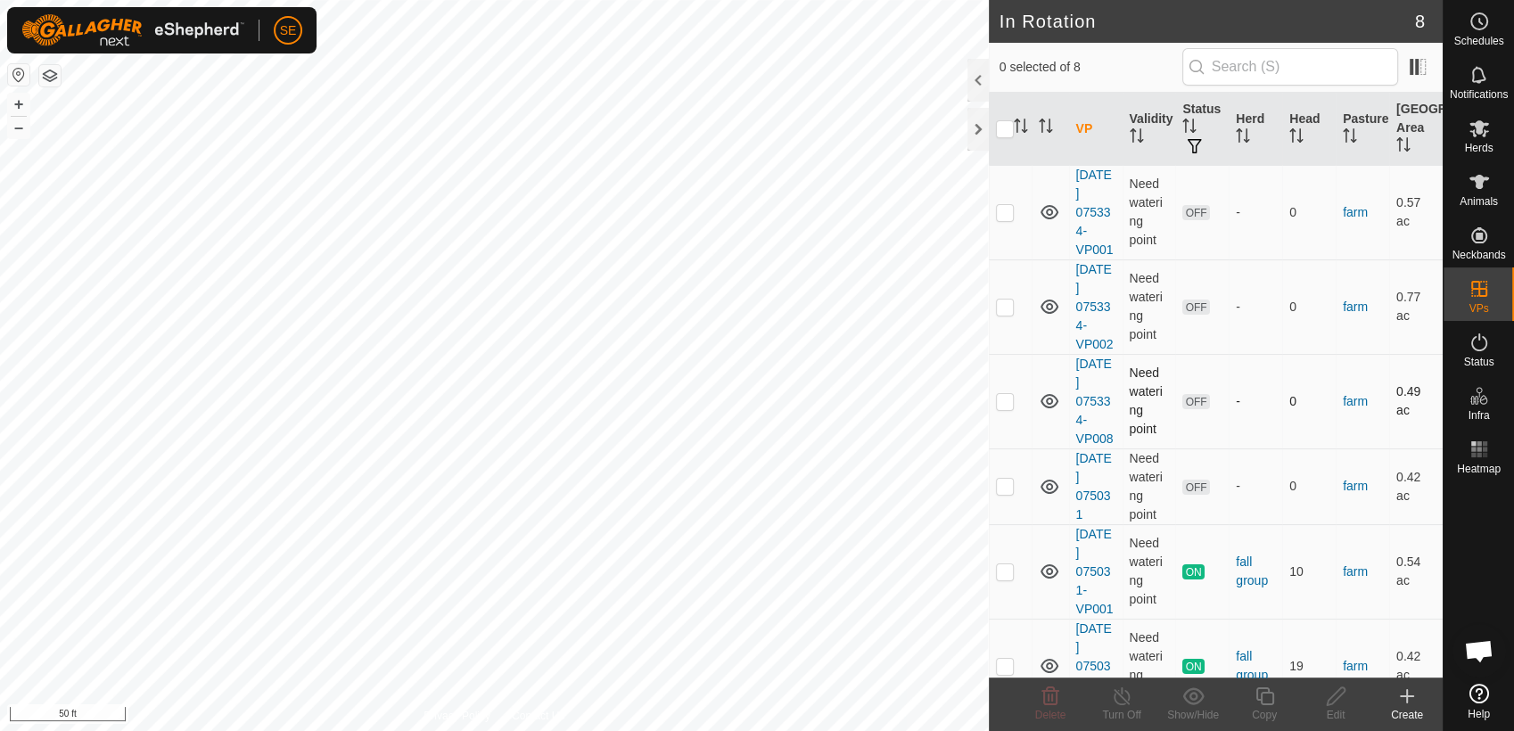
scroll to position [275, 0]
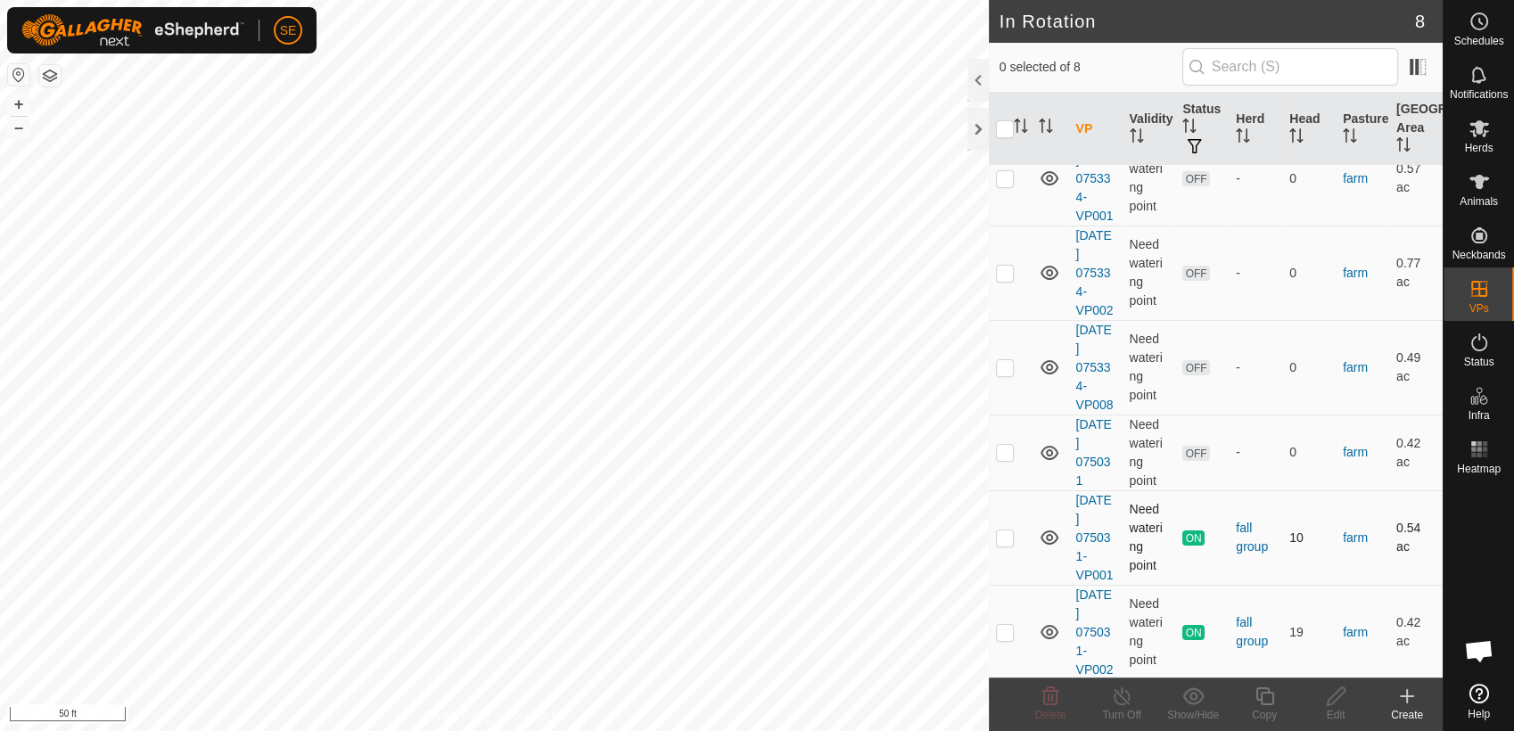
click at [1004, 543] on p-checkbox at bounding box center [1005, 537] width 18 height 14
checkbox input "true"
click at [1009, 626] on p-checkbox at bounding box center [1005, 632] width 18 height 14
checkbox input "true"
click at [1478, 128] on icon at bounding box center [1479, 128] width 20 height 17
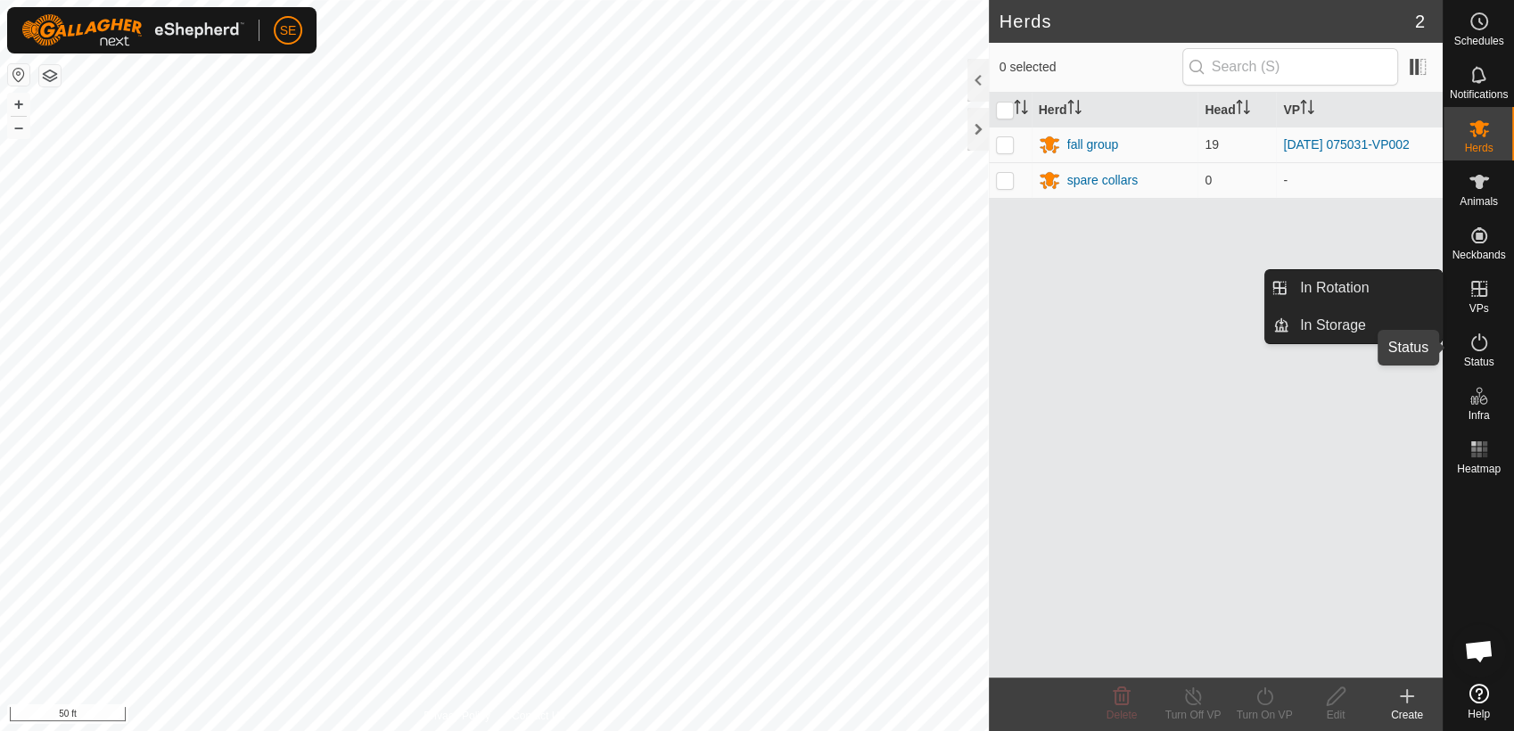
click at [1482, 347] on icon at bounding box center [1478, 342] width 21 height 21
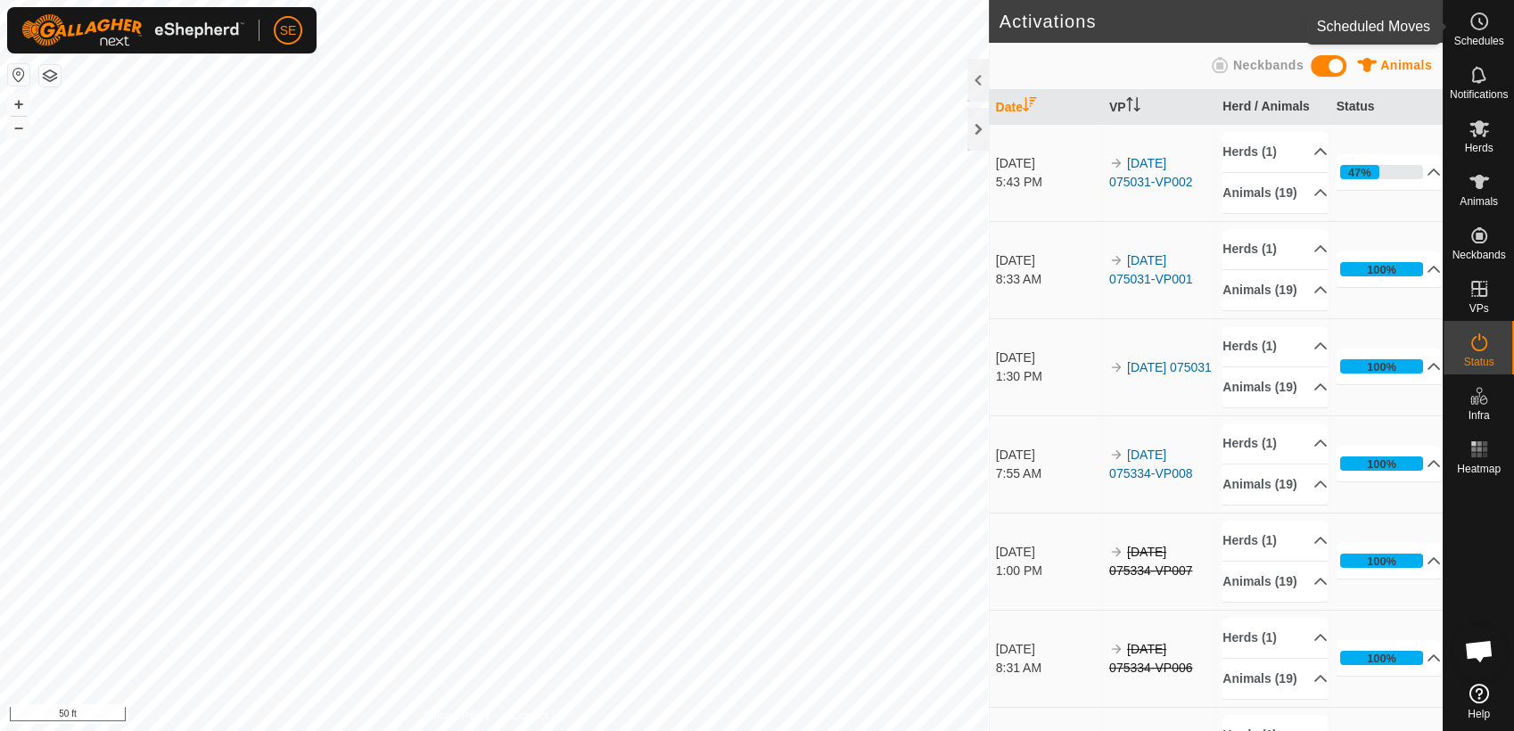
click at [1476, 27] on icon at bounding box center [1478, 21] width 21 height 21
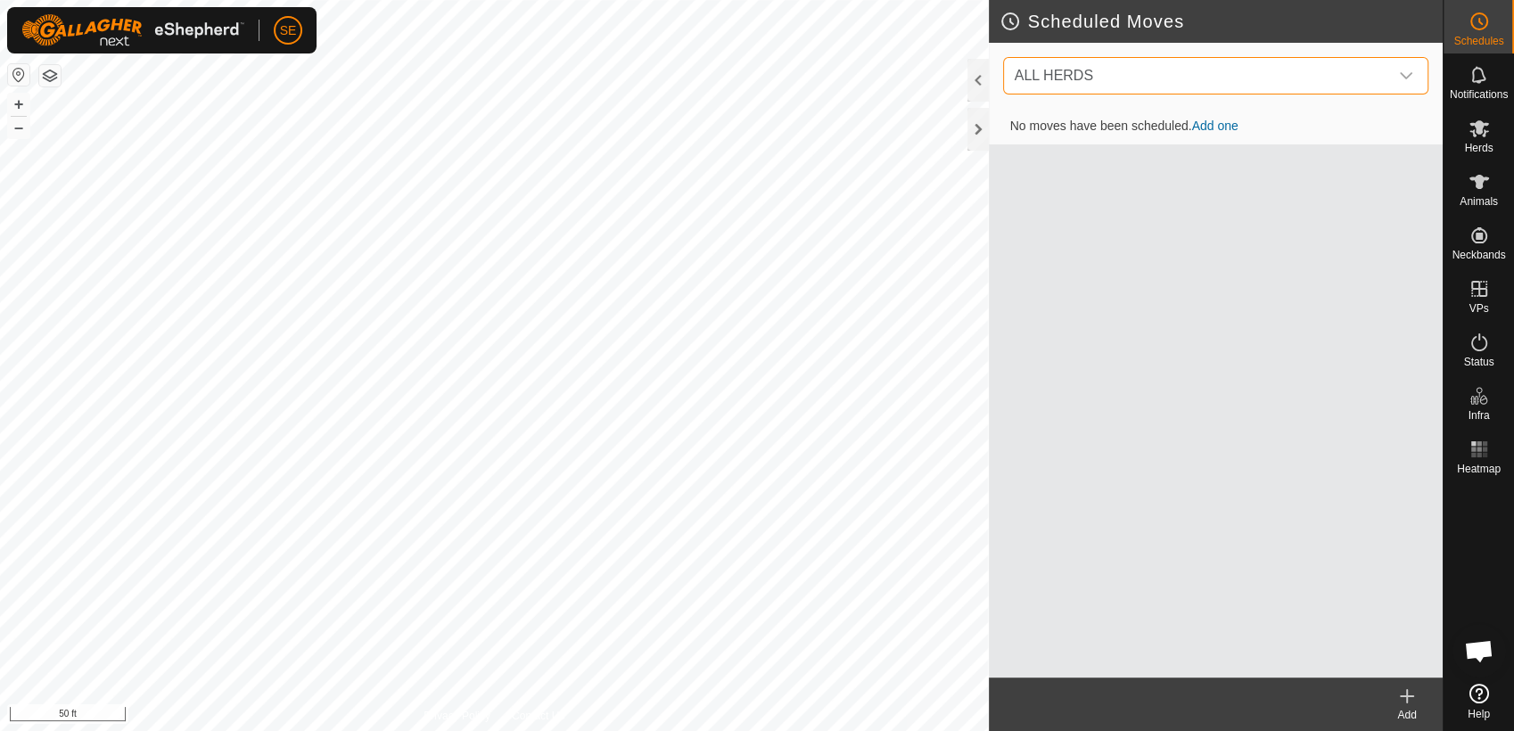
click at [1170, 74] on span "ALL HERDS" at bounding box center [1197, 76] width 381 height 36
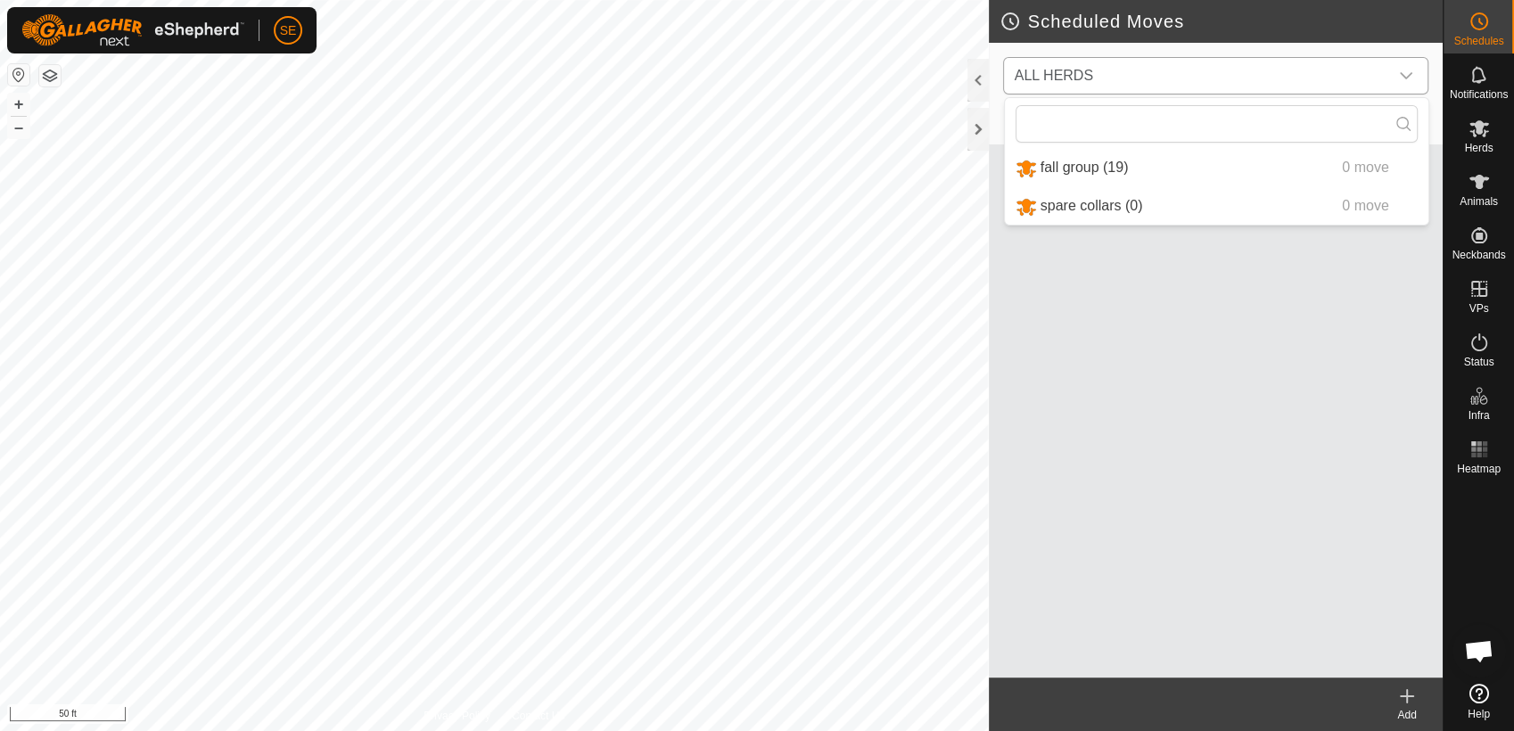
click at [1056, 171] on li "fall group (19) 0 move" at bounding box center [1216, 168] width 423 height 37
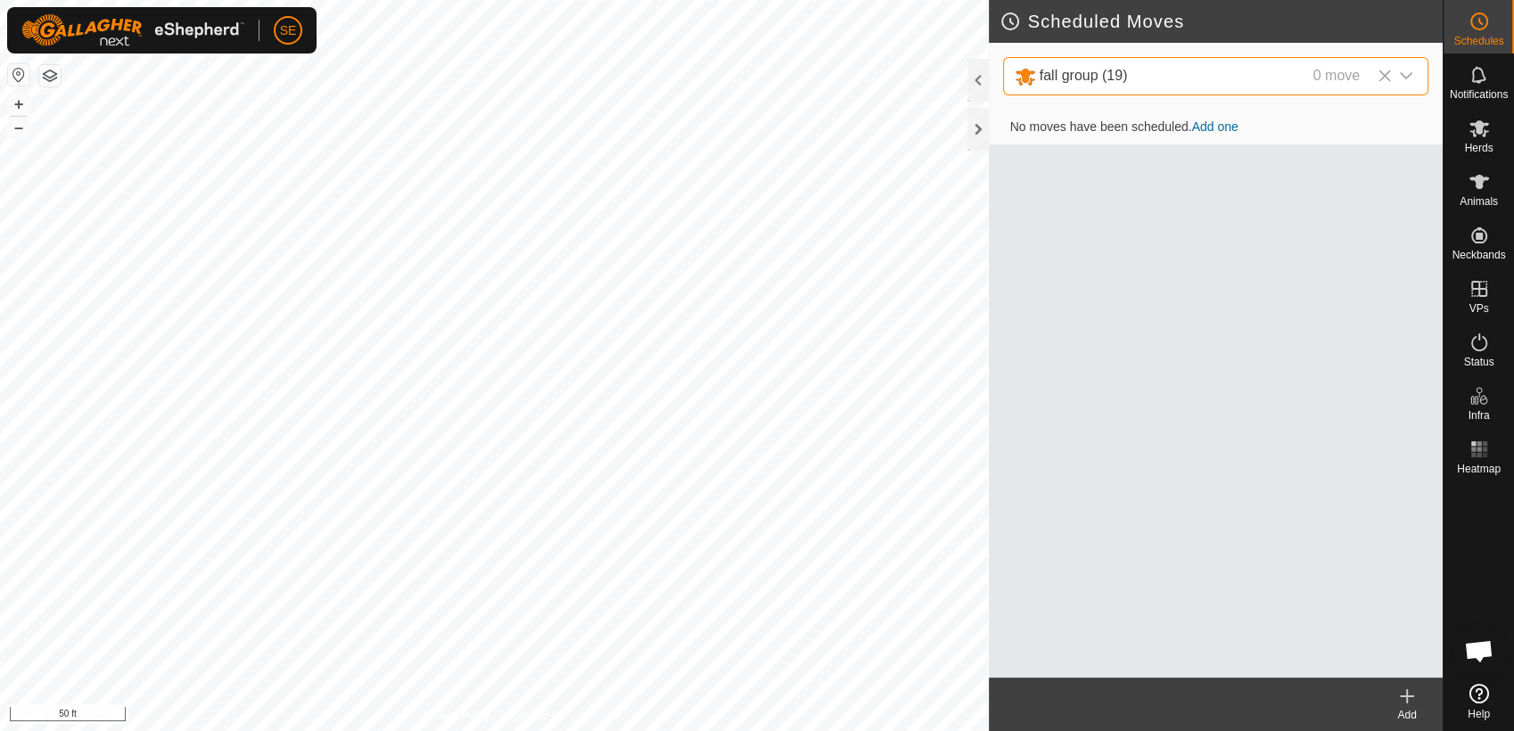
click at [1220, 126] on link "Add one" at bounding box center [1215, 126] width 46 height 14
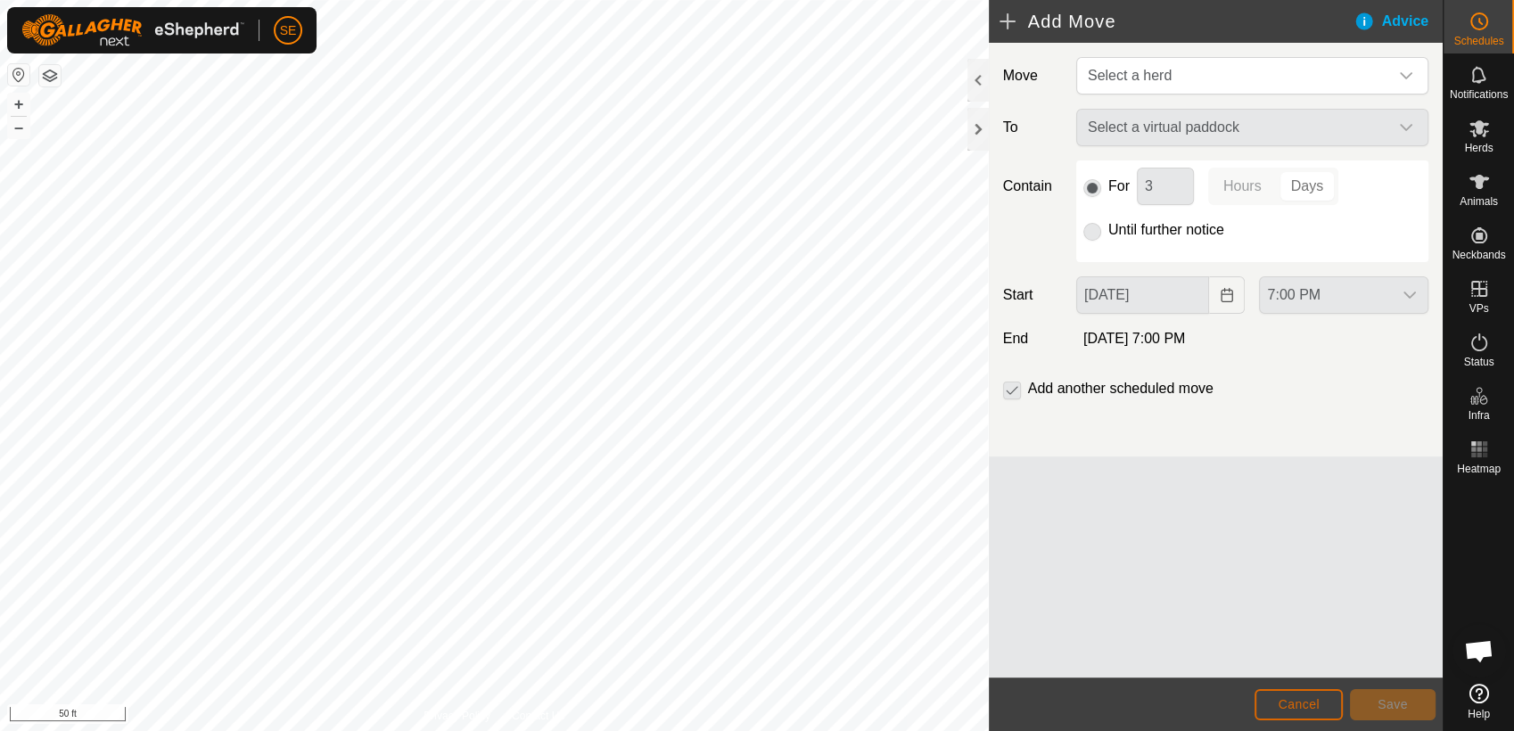
click at [1305, 707] on span "Cancel" at bounding box center [1299, 704] width 42 height 14
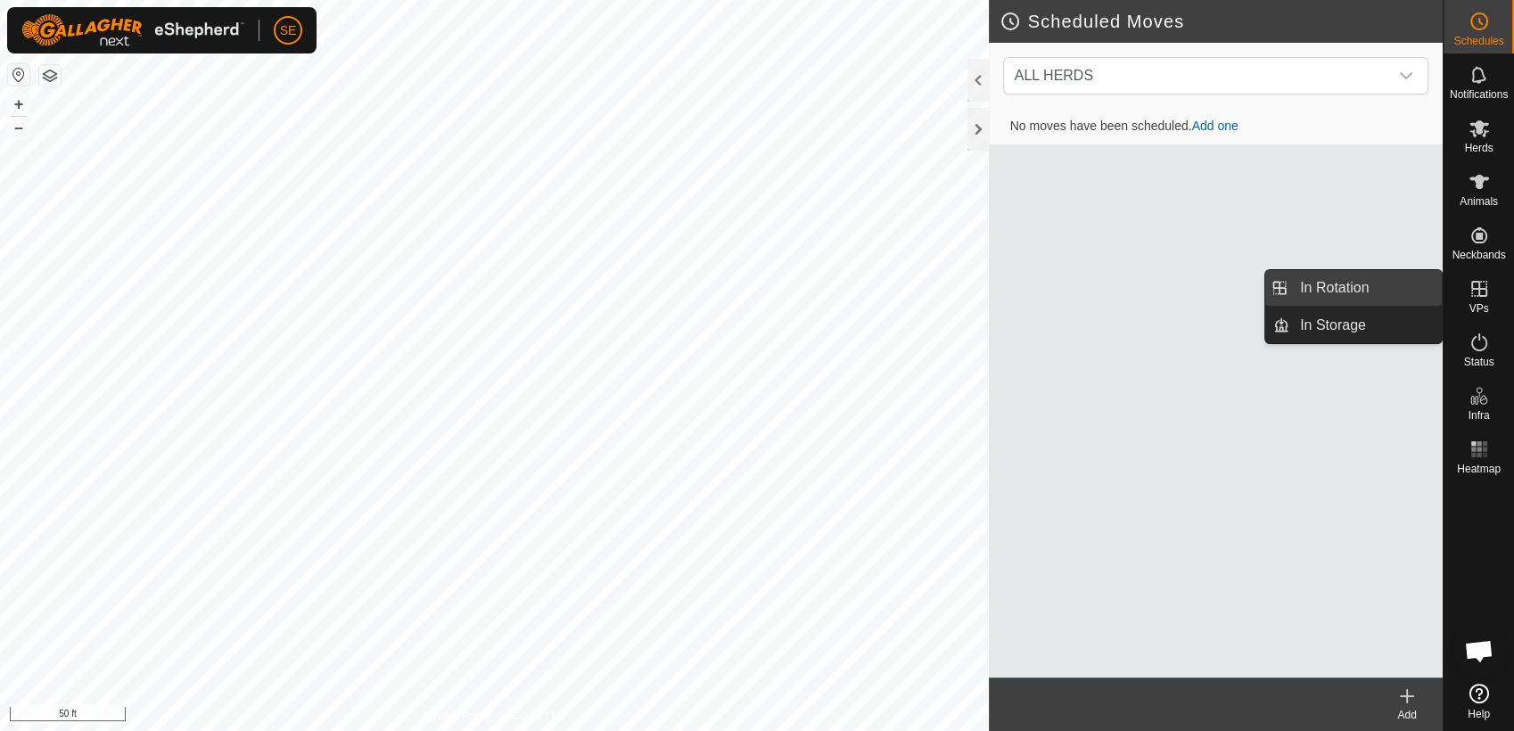
click at [1362, 289] on link "In Rotation" at bounding box center [1365, 288] width 152 height 36
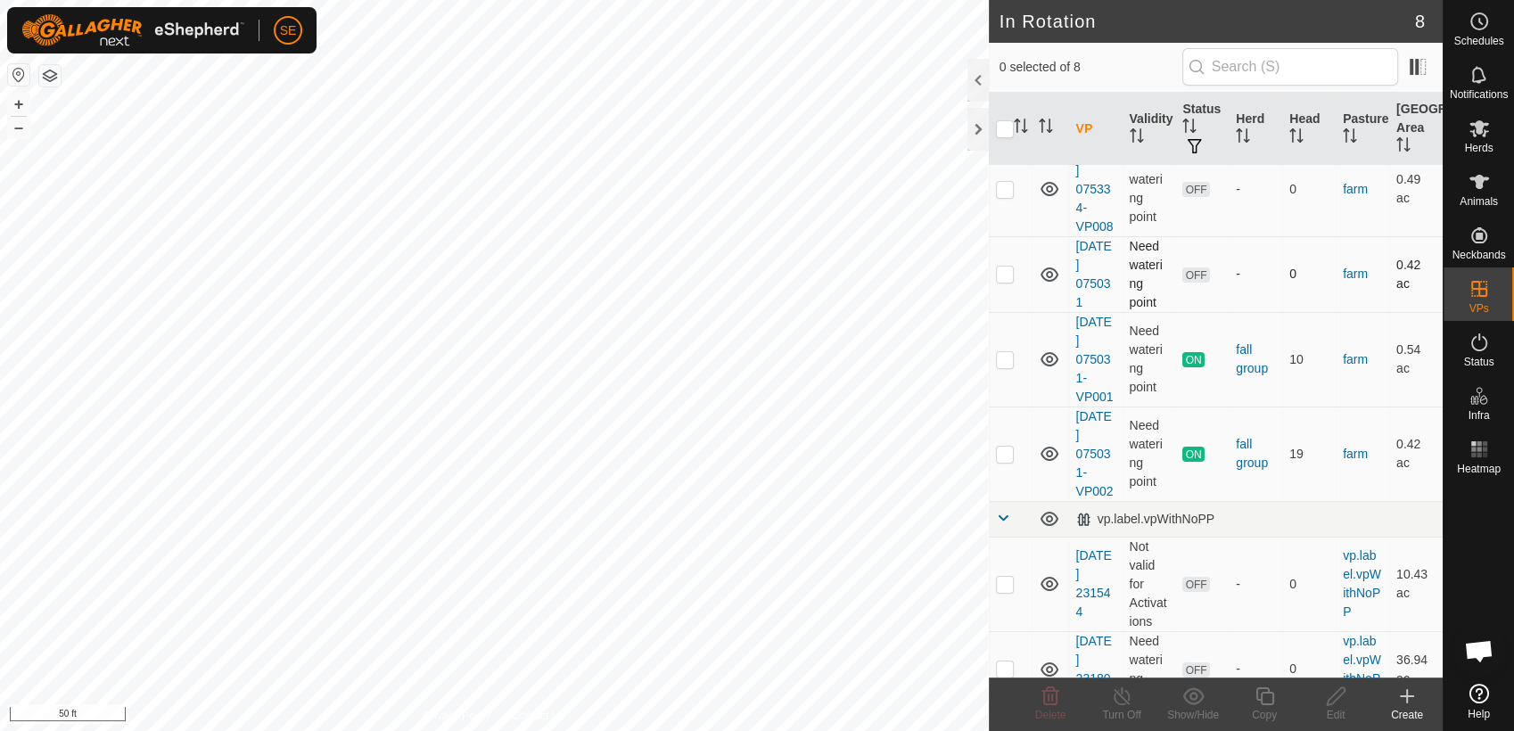
scroll to position [275, 0]
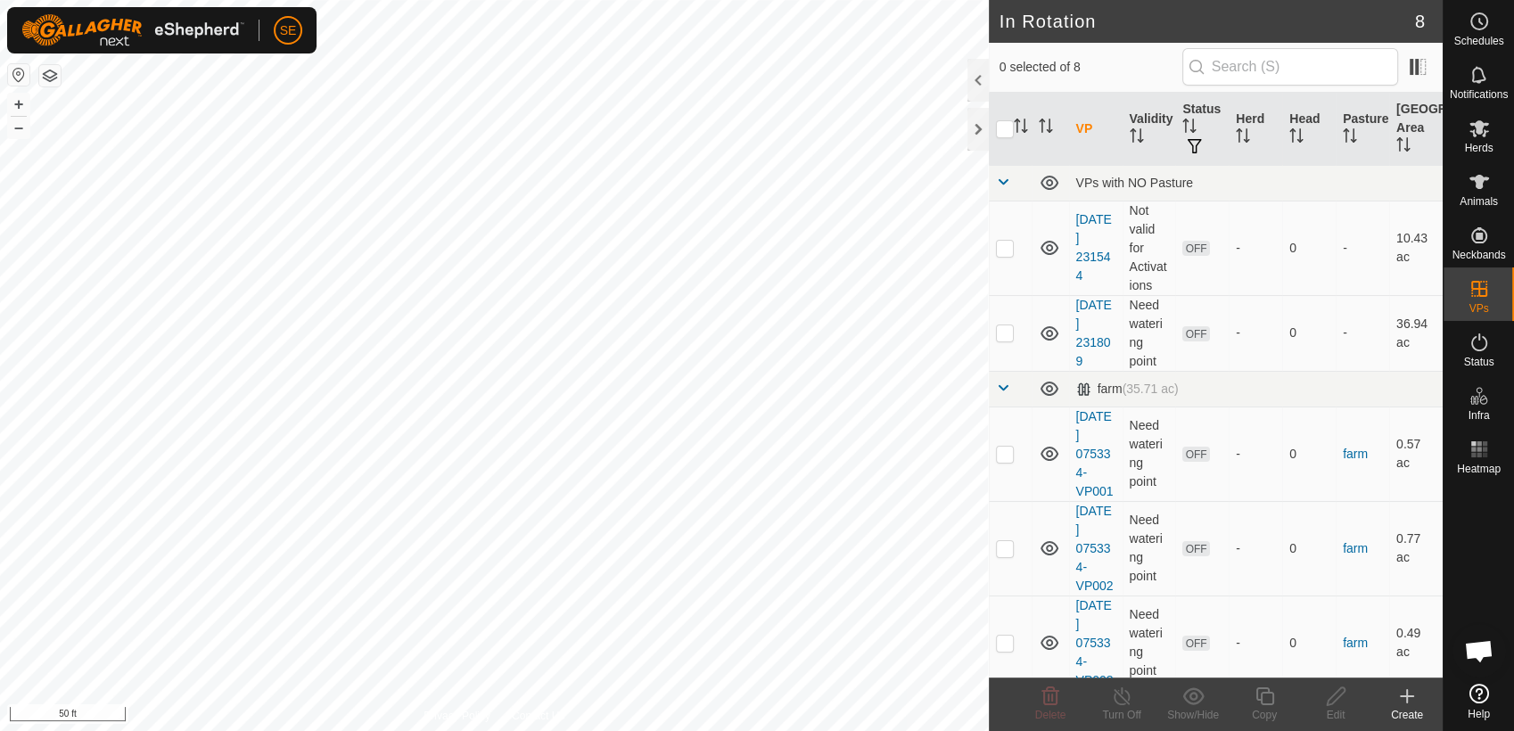
scroll to position [975, 0]
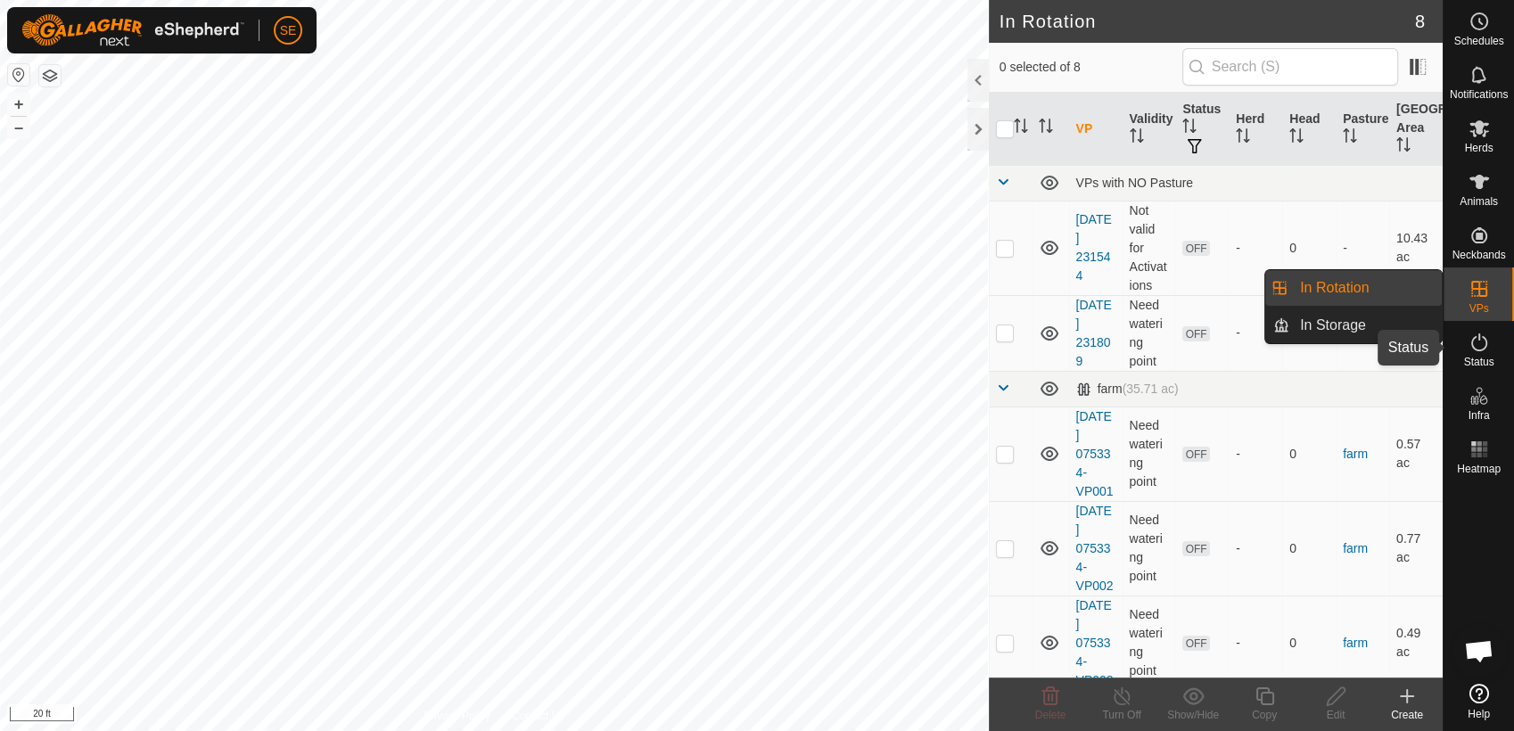
click at [1482, 348] on icon at bounding box center [1478, 342] width 21 height 21
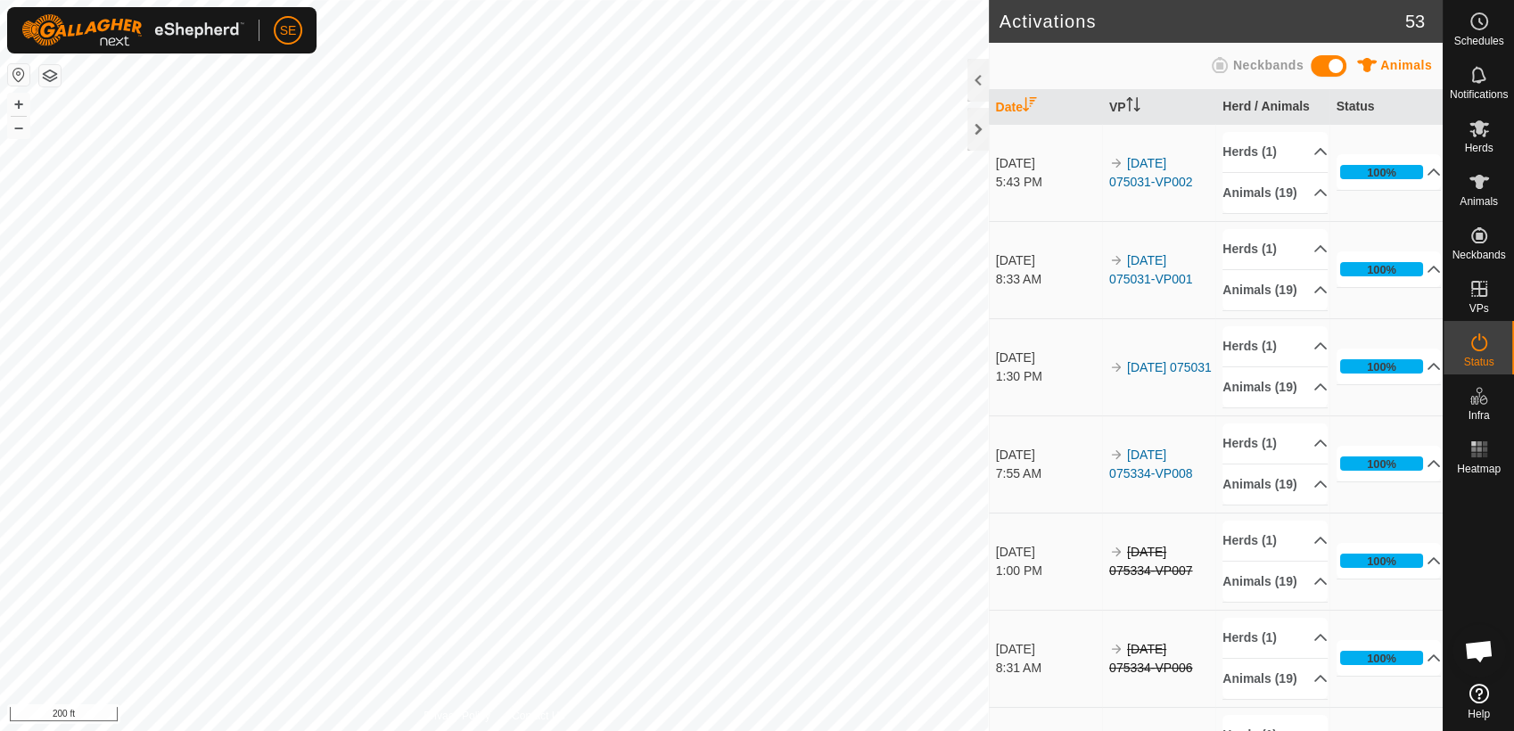
click at [524, 730] on html "SE Schedules Notifications Herds Animals Neckbands VPs Status Infra Heatmap Hel…" at bounding box center [757, 365] width 1514 height 731
click at [384, 0] on html "SE Schedules Notifications Herds Animals Neckbands VPs Status Infra Heatmap Hel…" at bounding box center [757, 365] width 1514 height 731
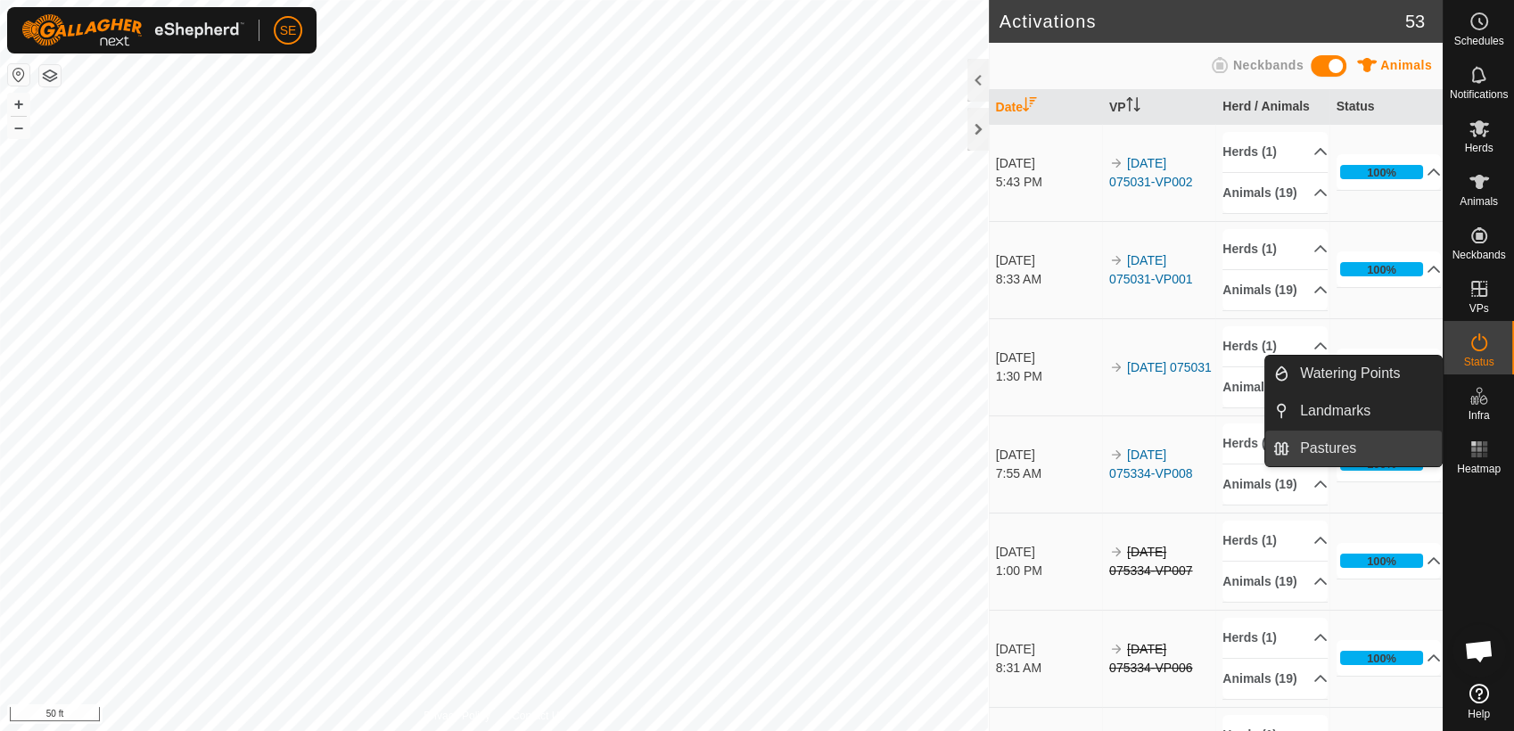
click at [1337, 446] on link "Pastures" at bounding box center [1365, 449] width 152 height 36
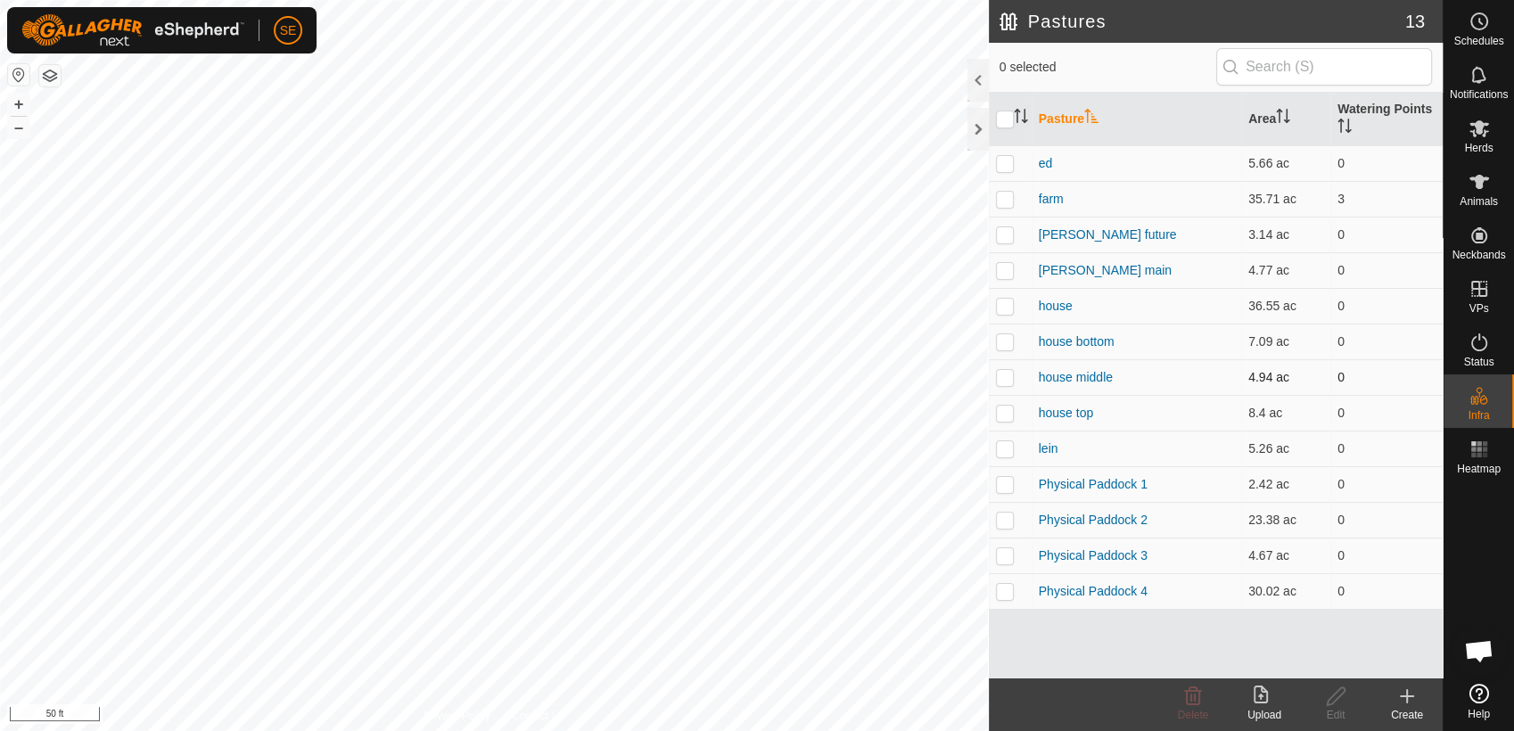
click at [1012, 377] on p-checkbox at bounding box center [1005, 377] width 18 height 14
checkbox input "true"
click at [1339, 703] on icon at bounding box center [1336, 696] width 22 height 21
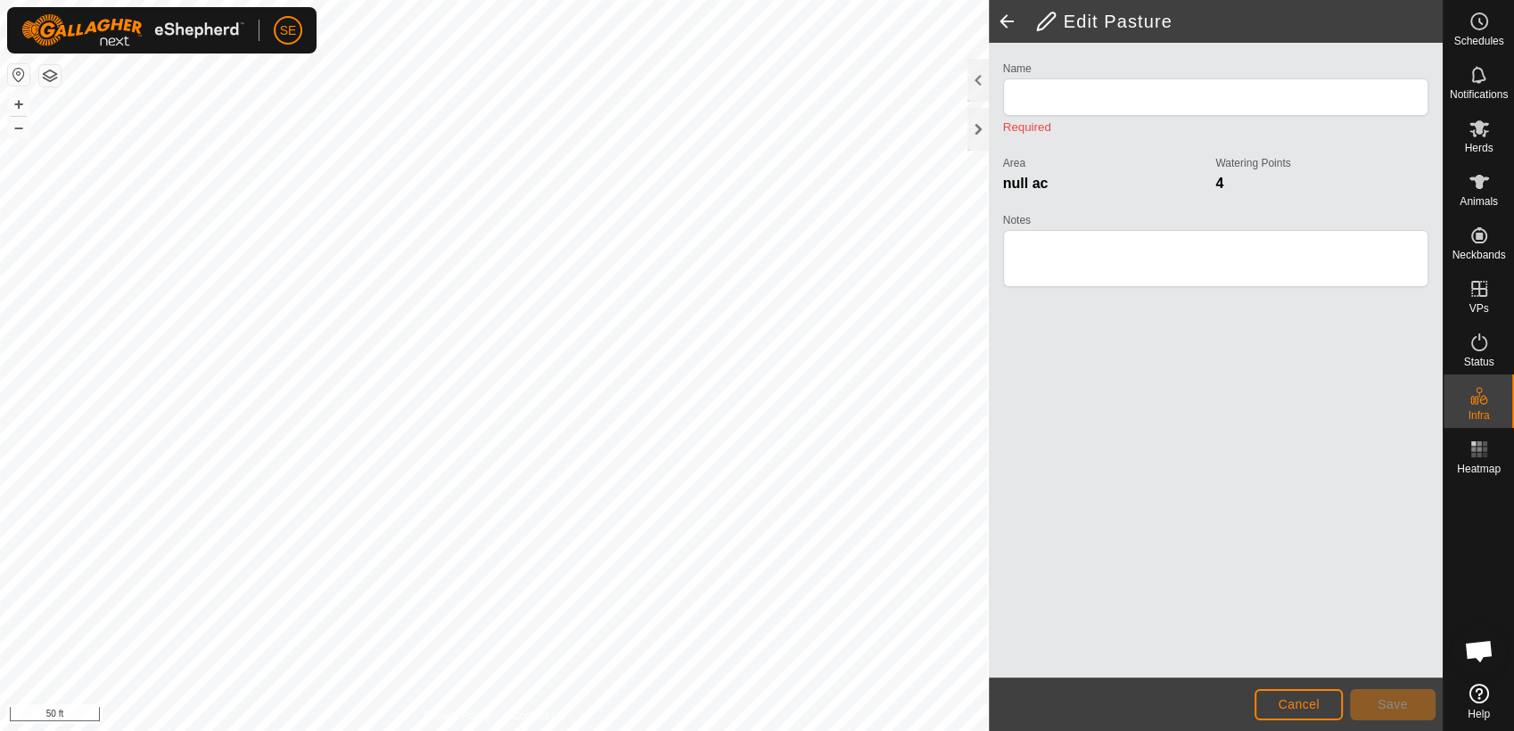
type input "house middle"
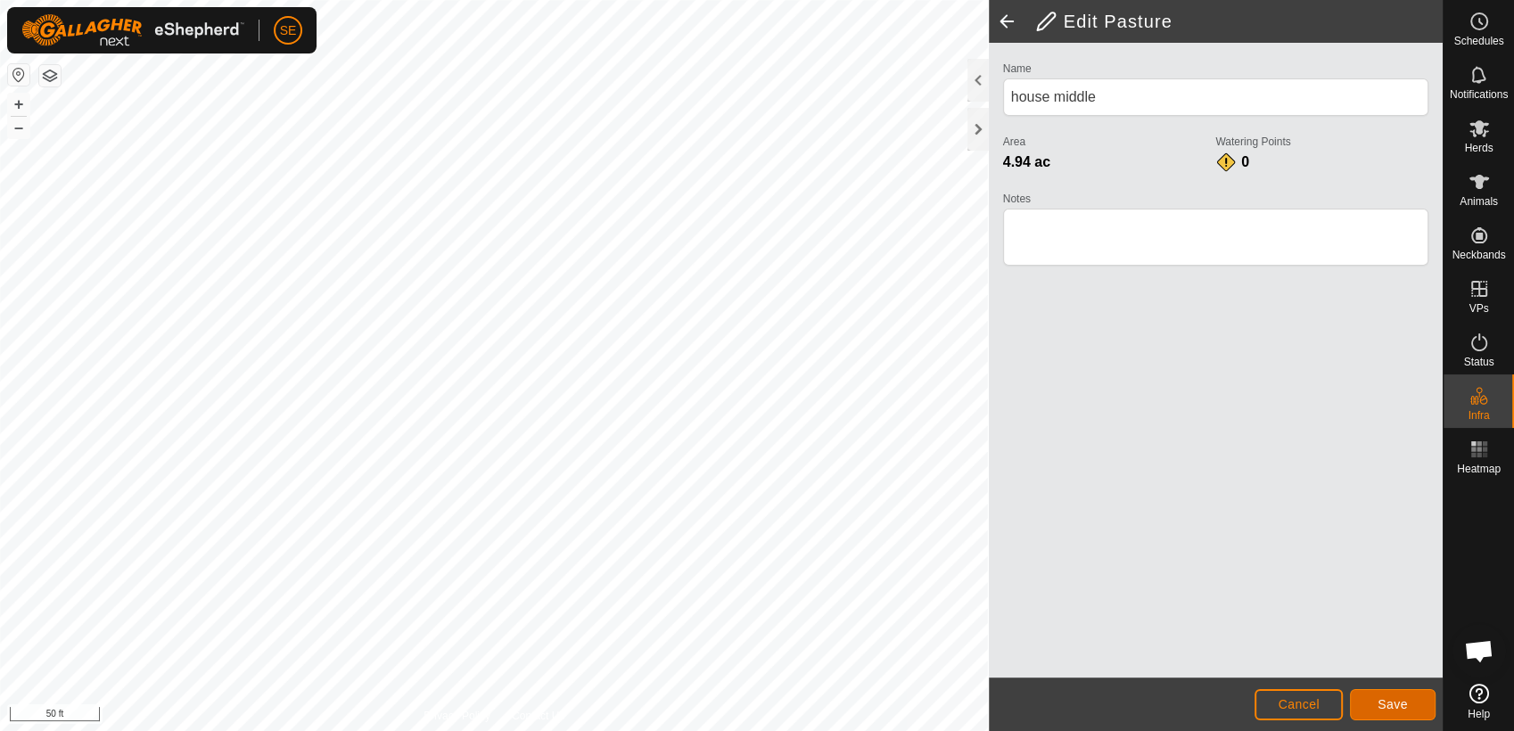
click at [1412, 703] on button "Save" at bounding box center [1393, 704] width 86 height 31
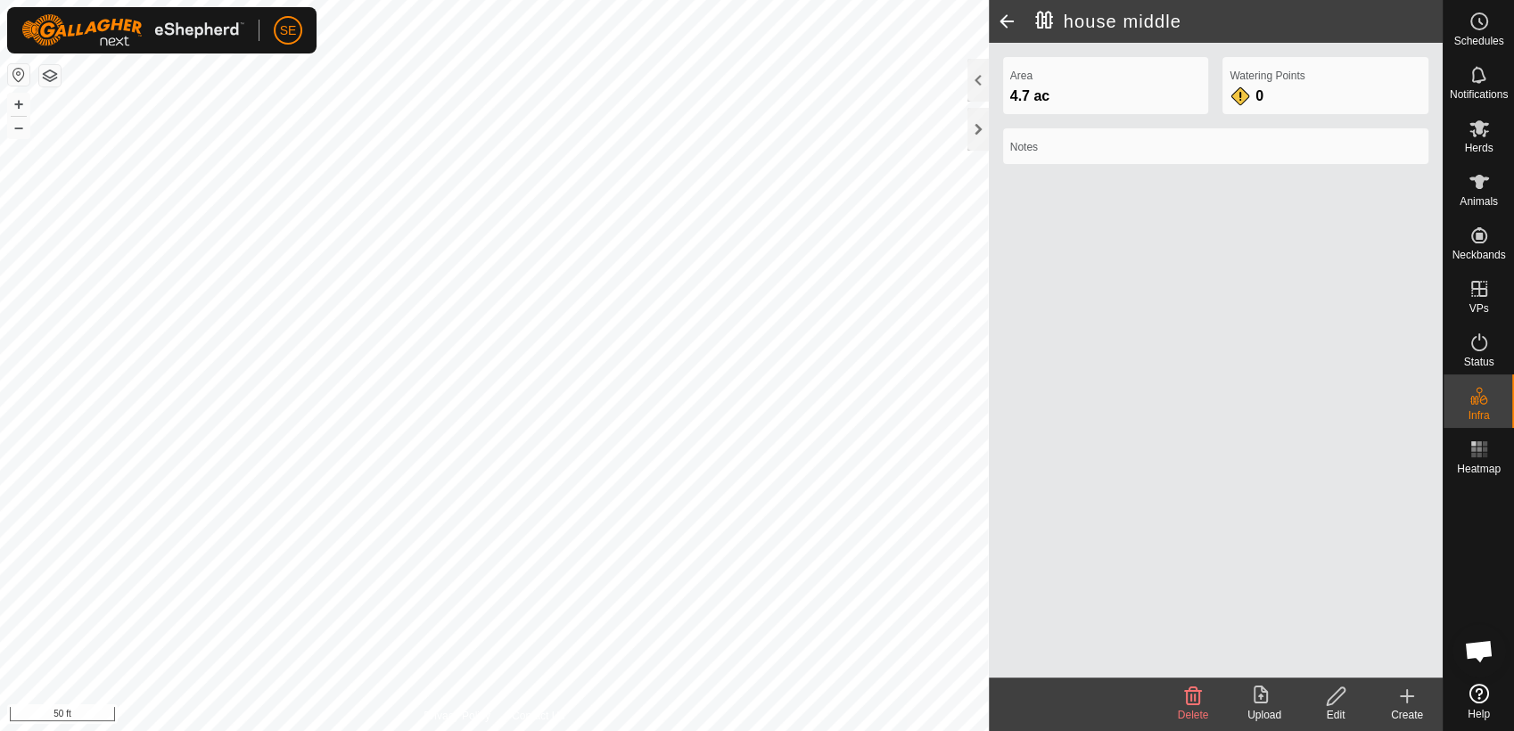
click at [1331, 703] on icon at bounding box center [1336, 696] width 18 height 18
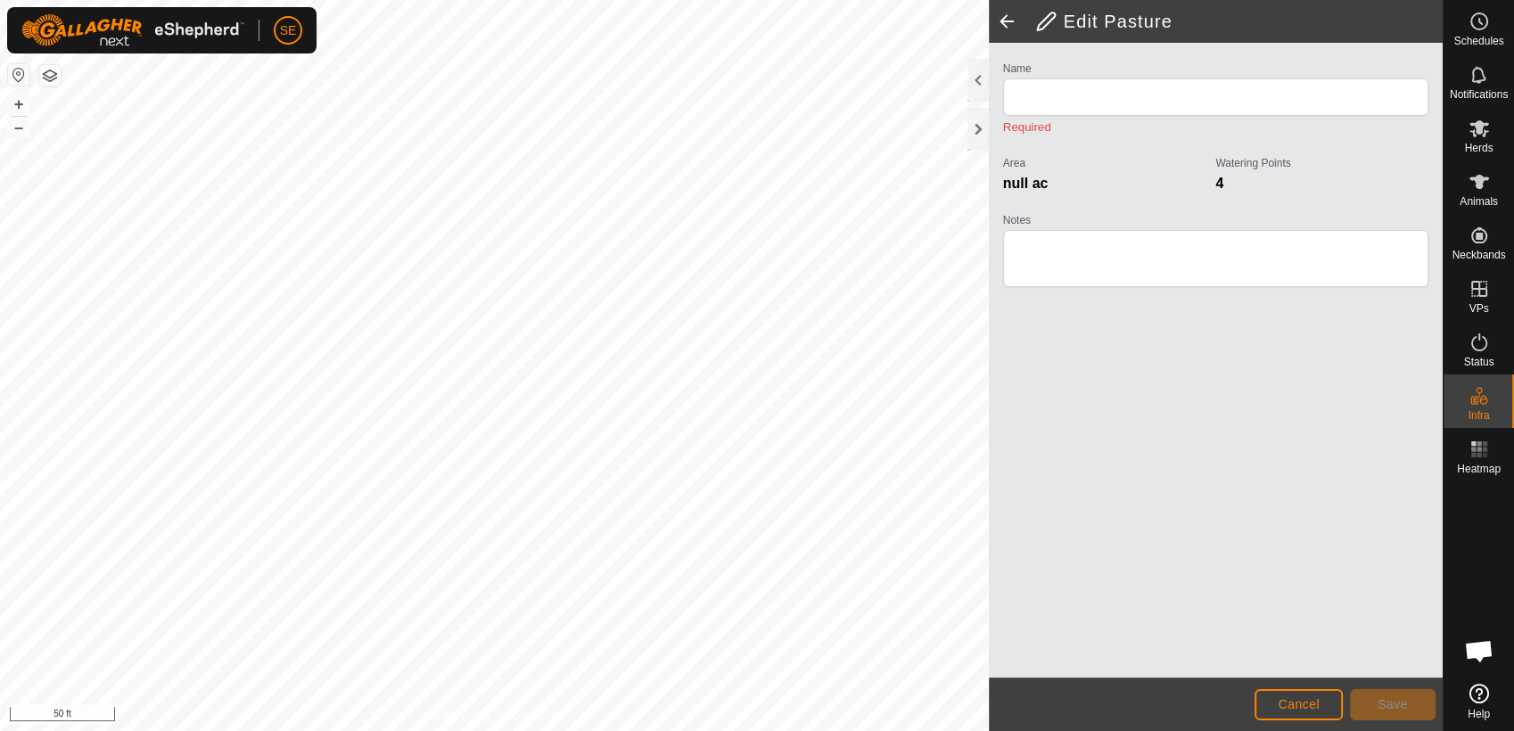
type input "house middle"
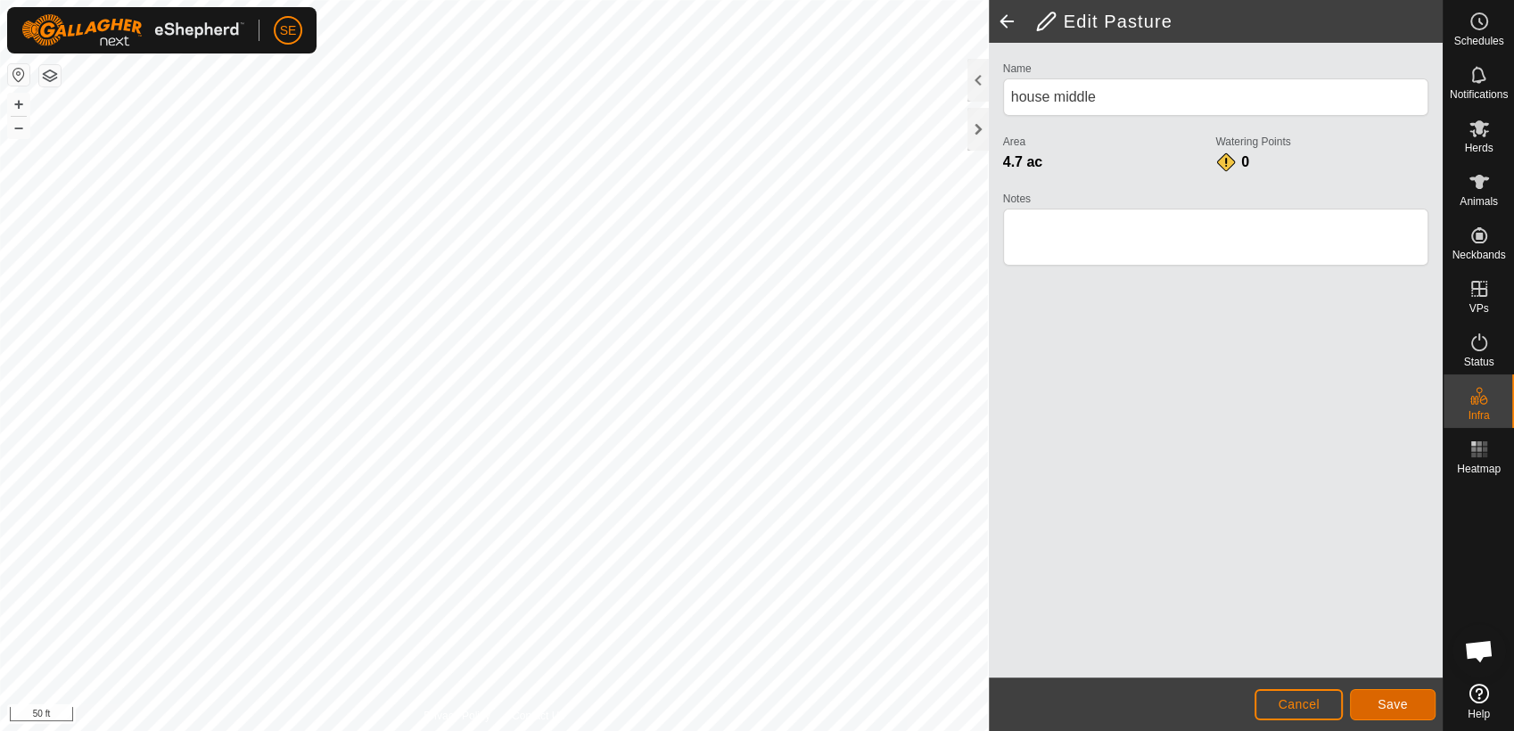
click at [1381, 697] on span "Save" at bounding box center [1392, 704] width 30 height 14
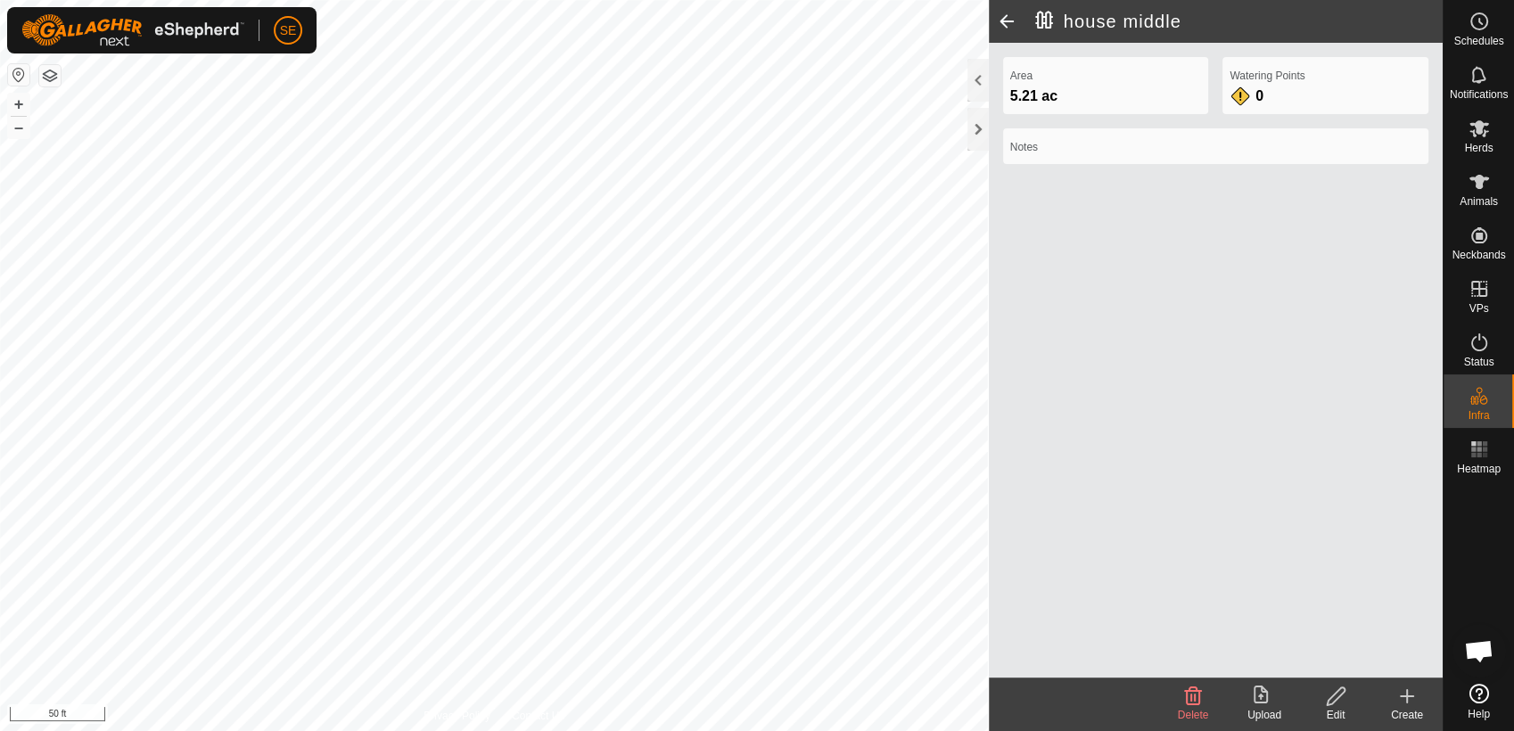
click at [635, 730] on html "SE Schedules Notifications Herds Animals Neckbands VPs Status Infra Heatmap Hel…" at bounding box center [757, 365] width 1514 height 731
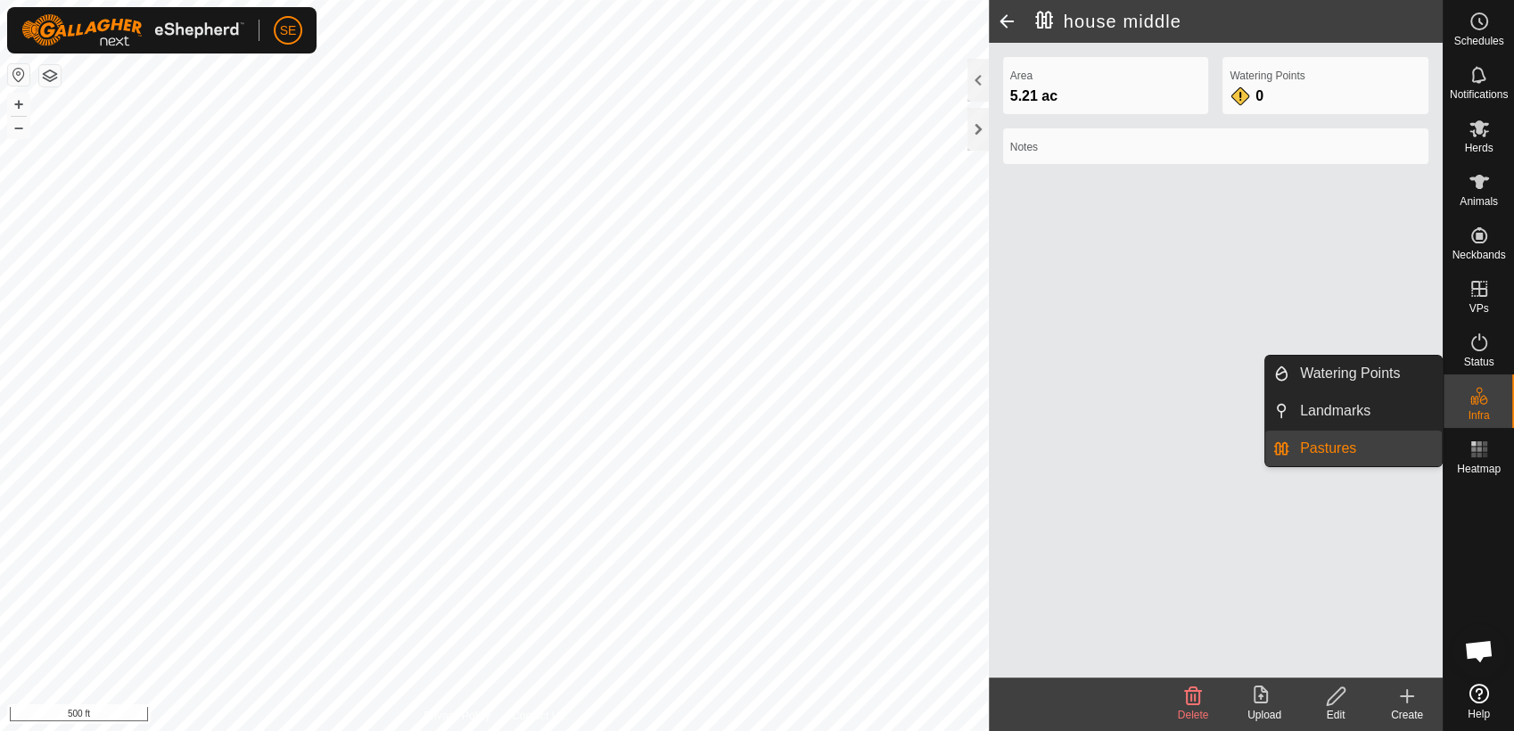
click at [1342, 452] on link "Pastures" at bounding box center [1365, 449] width 152 height 36
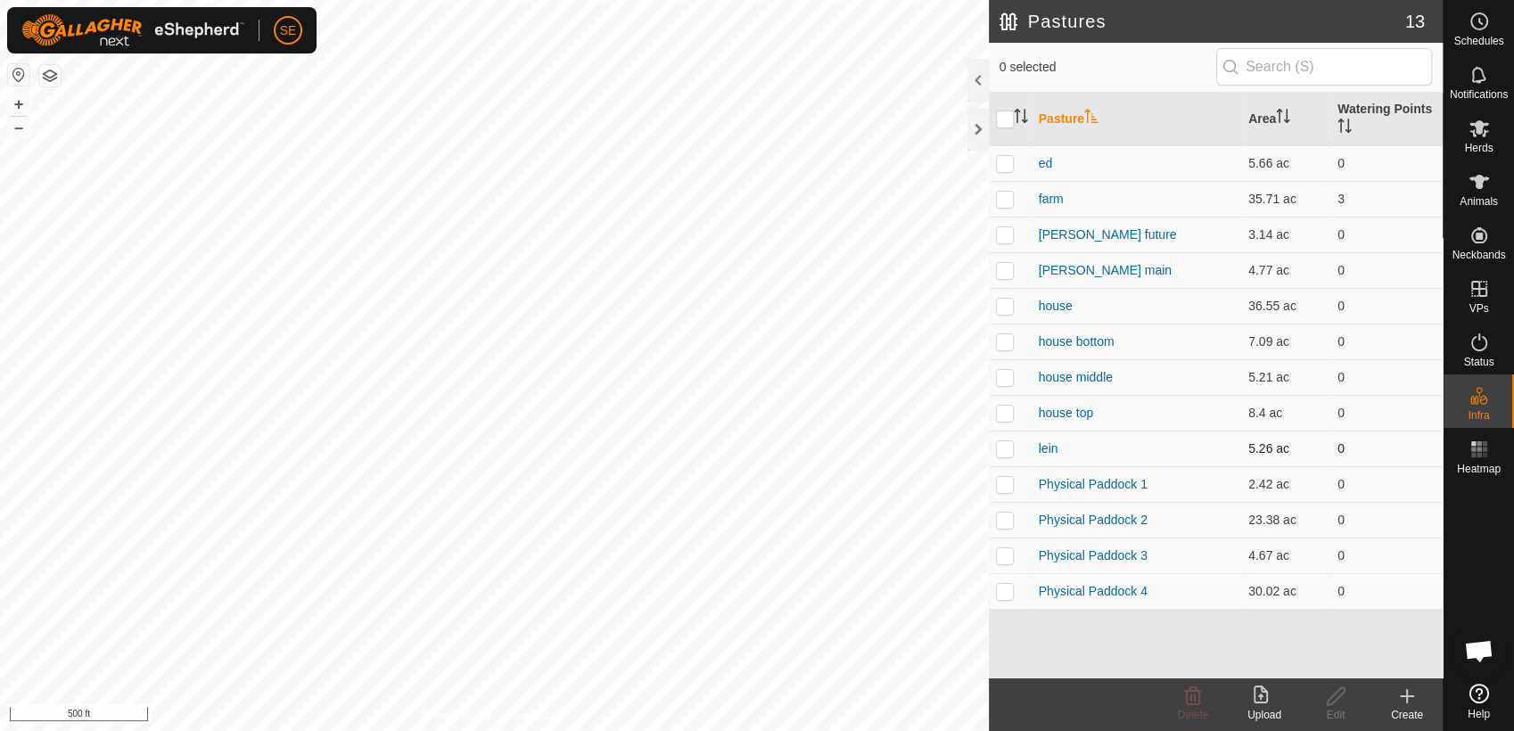
click at [999, 446] on p-checkbox at bounding box center [1005, 448] width 18 height 14
checkbox input "true"
click at [609, 730] on html "SE Schedules Notifications Herds Animals Neckbands VPs Status Infra Heatmap Hel…" at bounding box center [757, 365] width 1514 height 731
click at [656, 730] on html "SE Schedules Notifications Herds Animals Neckbands VPs Status Infra Heatmap Hel…" at bounding box center [757, 365] width 1514 height 731
click at [554, 716] on div "Privacy Policy Contact Us lein 5.26 ac + – ⇧ i 50 ft" at bounding box center [494, 365] width 989 height 731
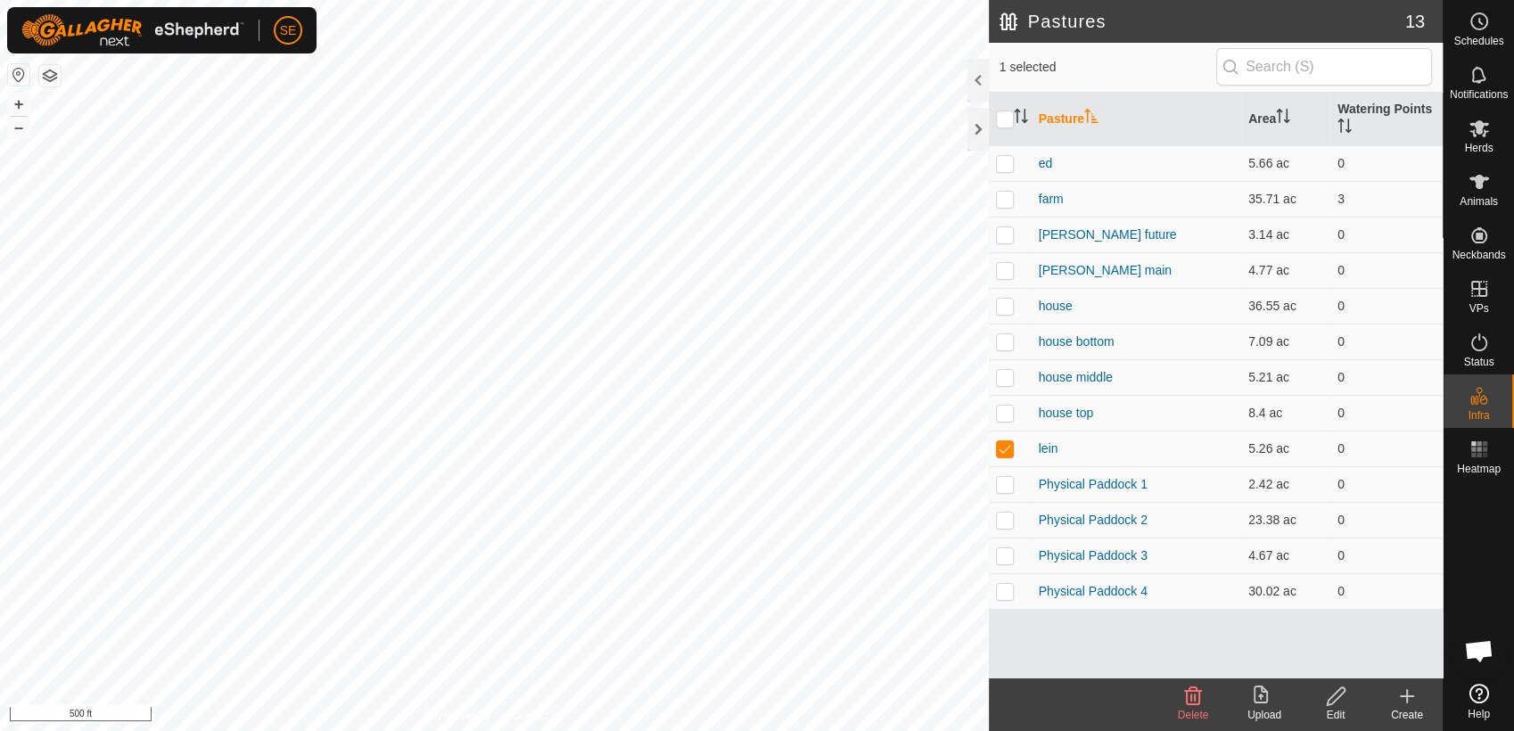
click at [648, 0] on html "SE Schedules Notifications Herds Animals Neckbands VPs Status Infra Heatmap Hel…" at bounding box center [757, 365] width 1514 height 731
click at [1138, 415] on div "Pastures 13 1 selected Pasture Area Watering Points ed 5.66 ac 0 farm 35.71 ac …" at bounding box center [721, 365] width 1443 height 731
click at [756, 730] on html "SE Schedules Notifications Herds Animals Neckbands VPs Status Infra Heatmap Hel…" at bounding box center [757, 365] width 1514 height 731
click at [1039, 711] on div "Pastures 13 1 selected Pasture Area Watering Points ed 5.66 ac 0 farm 35.71 ac …" at bounding box center [721, 365] width 1443 height 731
click at [456, 0] on html "SE Schedules Notifications Herds Animals Neckbands VPs Status Infra Heatmap Hel…" at bounding box center [757, 365] width 1514 height 731
